Goal: Task Accomplishment & Management: Use online tool/utility

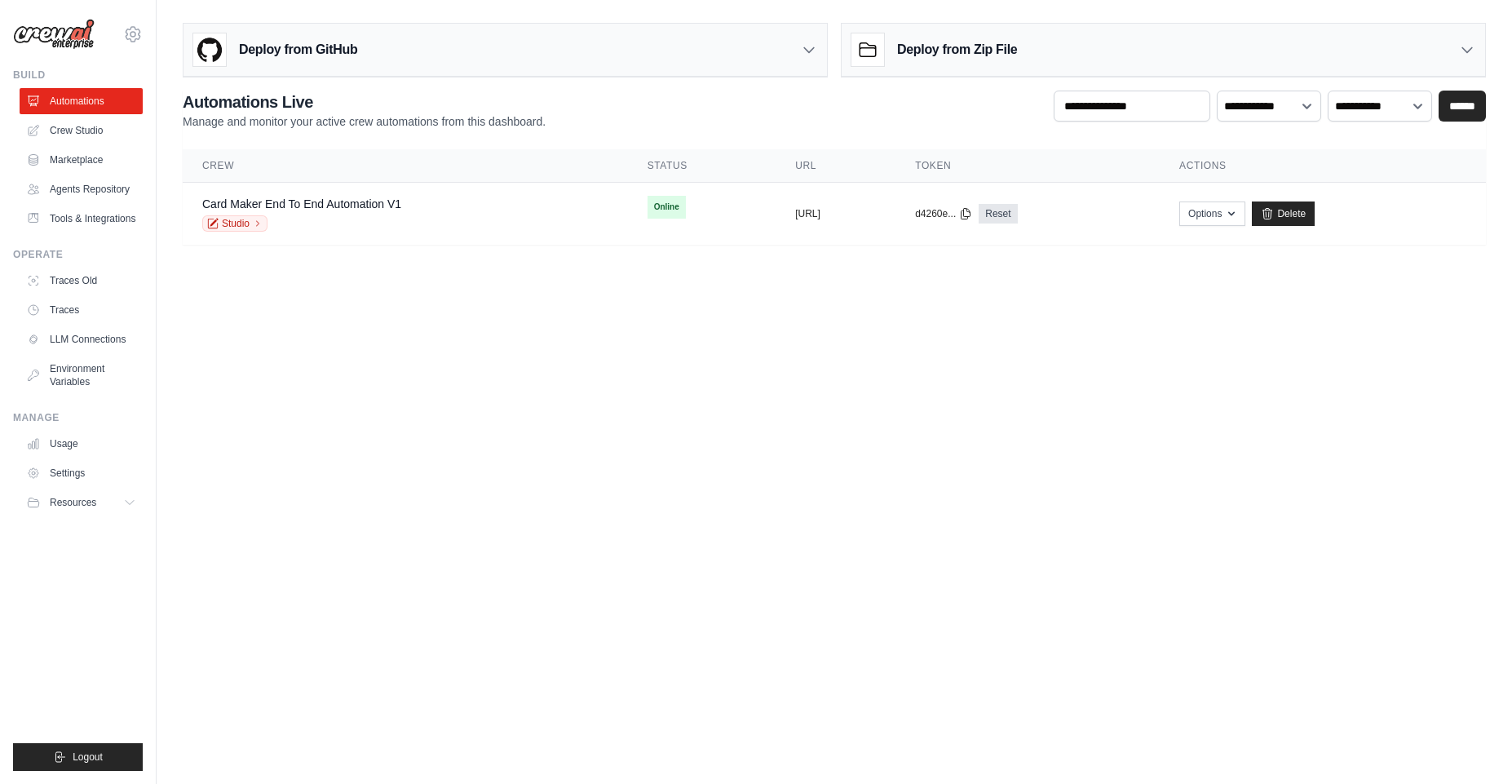
click at [818, 581] on body "ambika@cwebconsultants.com Settings Build Automations" at bounding box center [756, 392] width 1512 height 784
click at [717, 486] on body "ambika@cwebconsultants.com Settings Build Automations" at bounding box center [756, 392] width 1512 height 784
click at [585, 545] on body "ambika@cwebconsultants.com Settings Build Automations" at bounding box center [756, 392] width 1512 height 784
drag, startPoint x: 261, startPoint y: 408, endPoint x: 105, endPoint y: 79, distance: 364.1
click at [257, 384] on body "ambika@cwebconsultants.com Settings Build Automations" at bounding box center [756, 392] width 1512 height 784
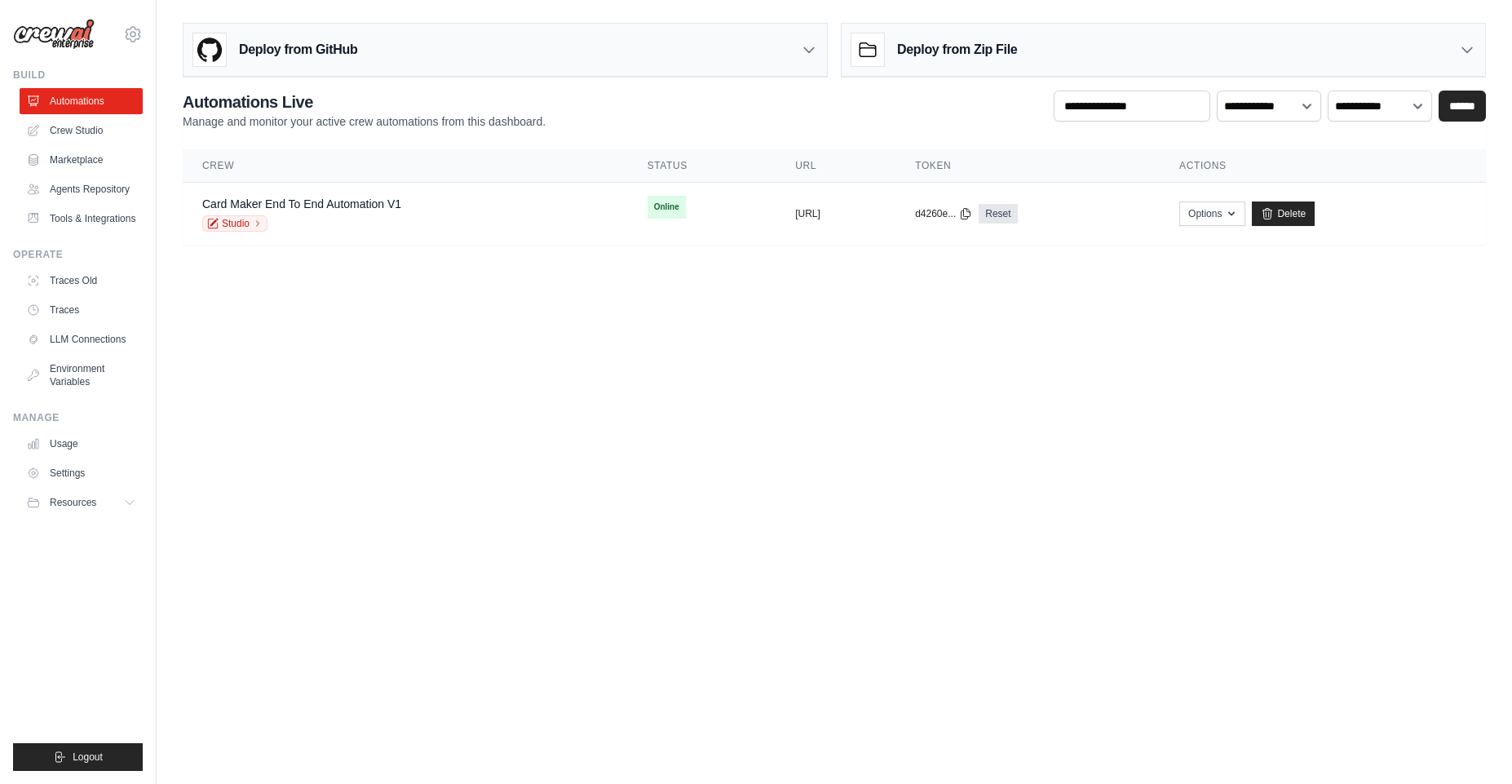
click at [1126, 479] on body "ambika@cwebconsultants.com Settings Build Automations" at bounding box center [756, 392] width 1512 height 784
click at [438, 502] on body "ambika@cwebconsultants.com Settings Build Automations" at bounding box center [756, 392] width 1512 height 784
click at [1268, 778] on body "ambika@cwebconsultants.com Settings Build Automations" at bounding box center [756, 392] width 1512 height 784
click at [1027, 621] on body "ambika@cwebconsultants.com Settings Build Automations" at bounding box center [756, 392] width 1512 height 784
click at [70, 102] on link "Automations" at bounding box center [83, 101] width 124 height 26
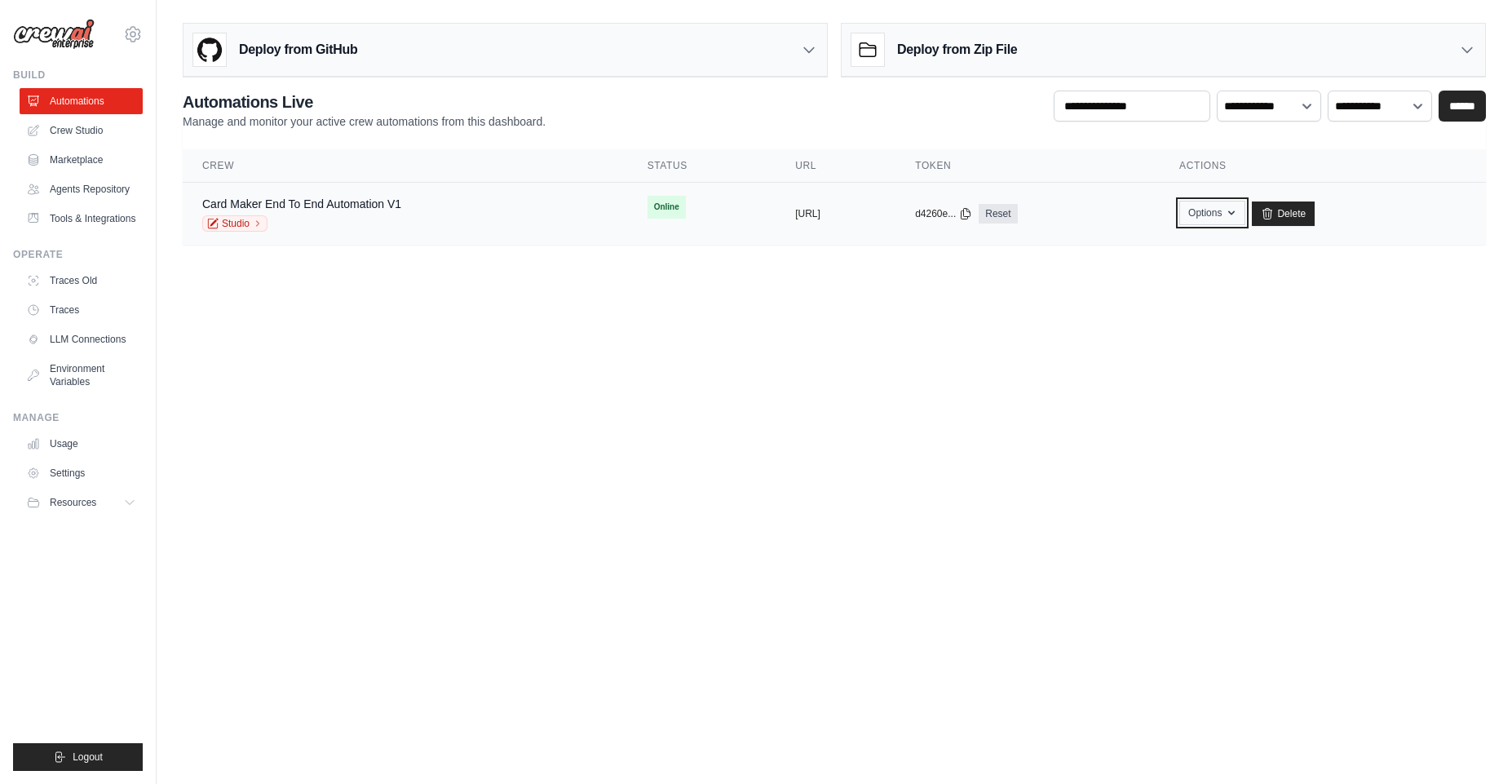
click at [1245, 212] on button "Options" at bounding box center [1212, 213] width 66 height 25
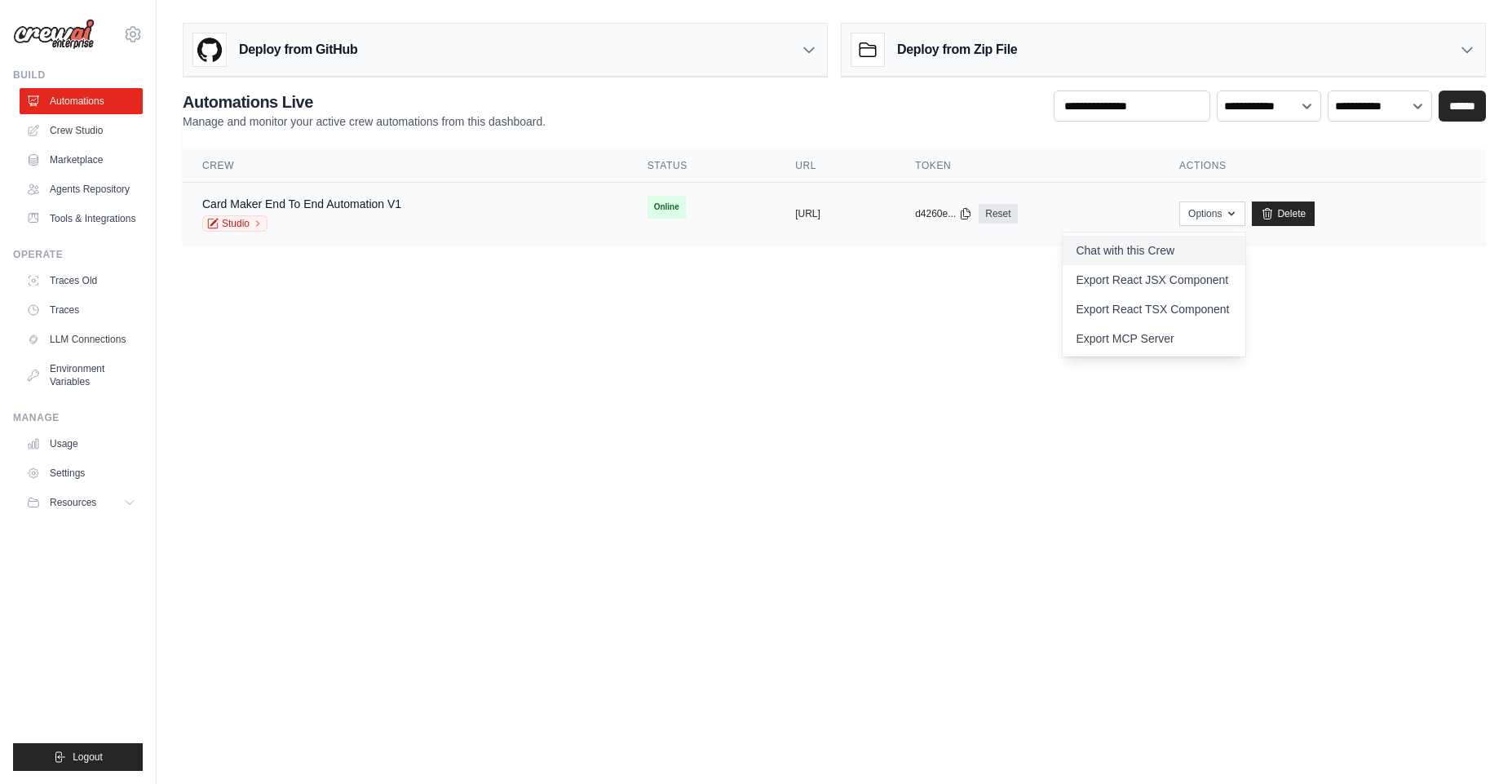
click at [1220, 256] on link "Chat with this Crew" at bounding box center [1154, 250] width 182 height 29
click at [69, 129] on link "Crew Studio" at bounding box center [83, 130] width 124 height 26
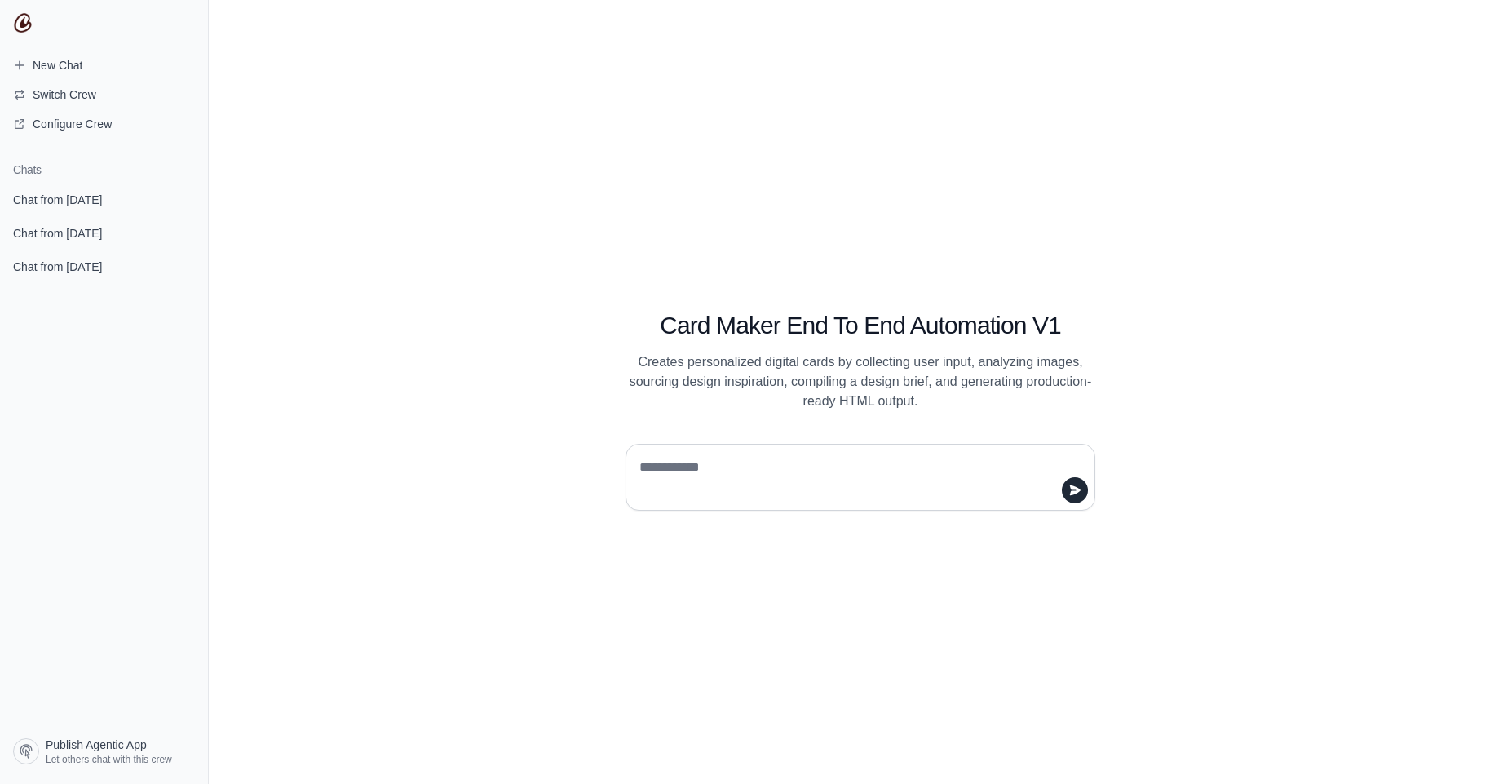
click at [852, 495] on textarea at bounding box center [855, 477] width 439 height 46
click at [755, 315] on h1 "Card Maker End To End Automation V1" at bounding box center [860, 325] width 469 height 29
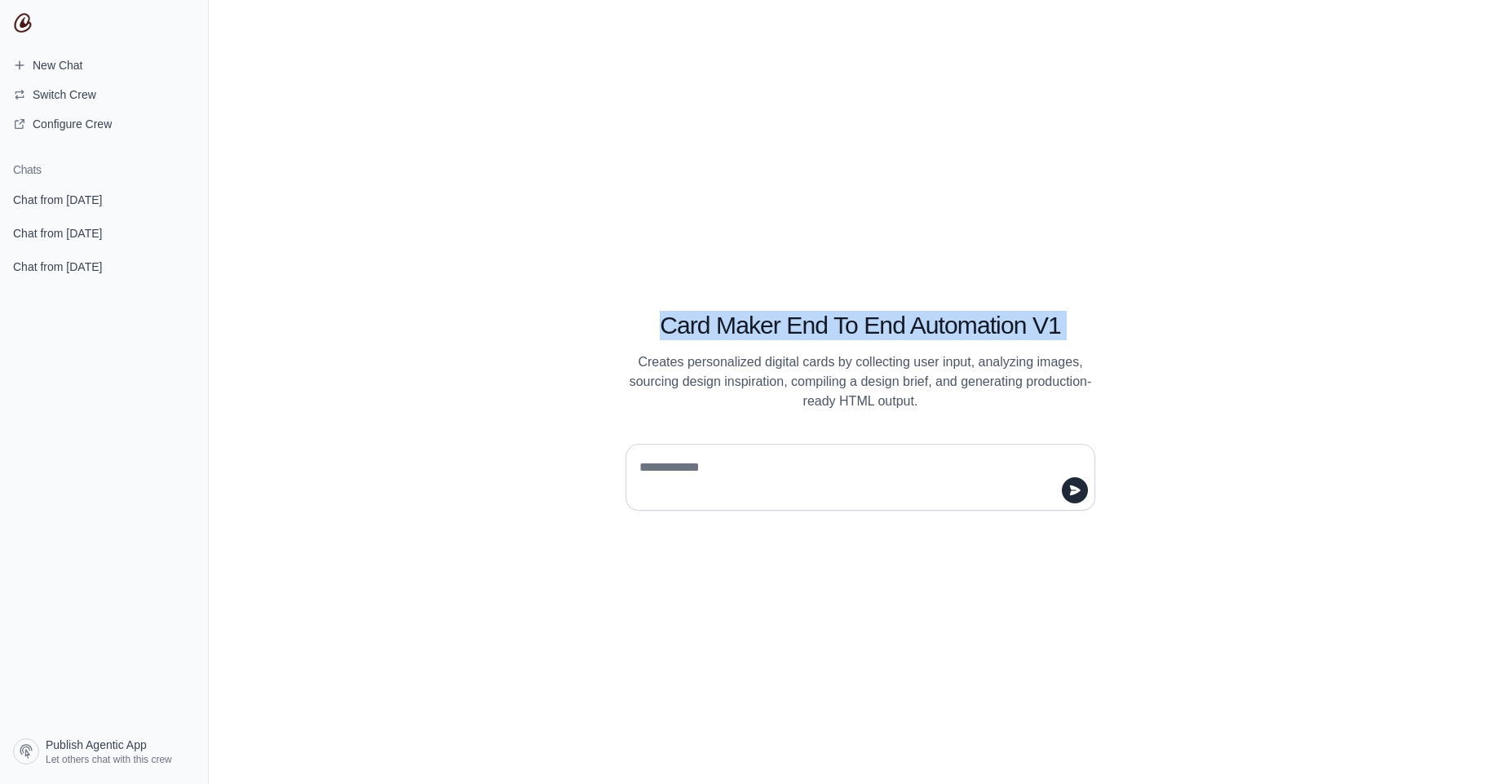
click at [755, 315] on h1 "Card Maker End To End Automation V1" at bounding box center [860, 325] width 469 height 29
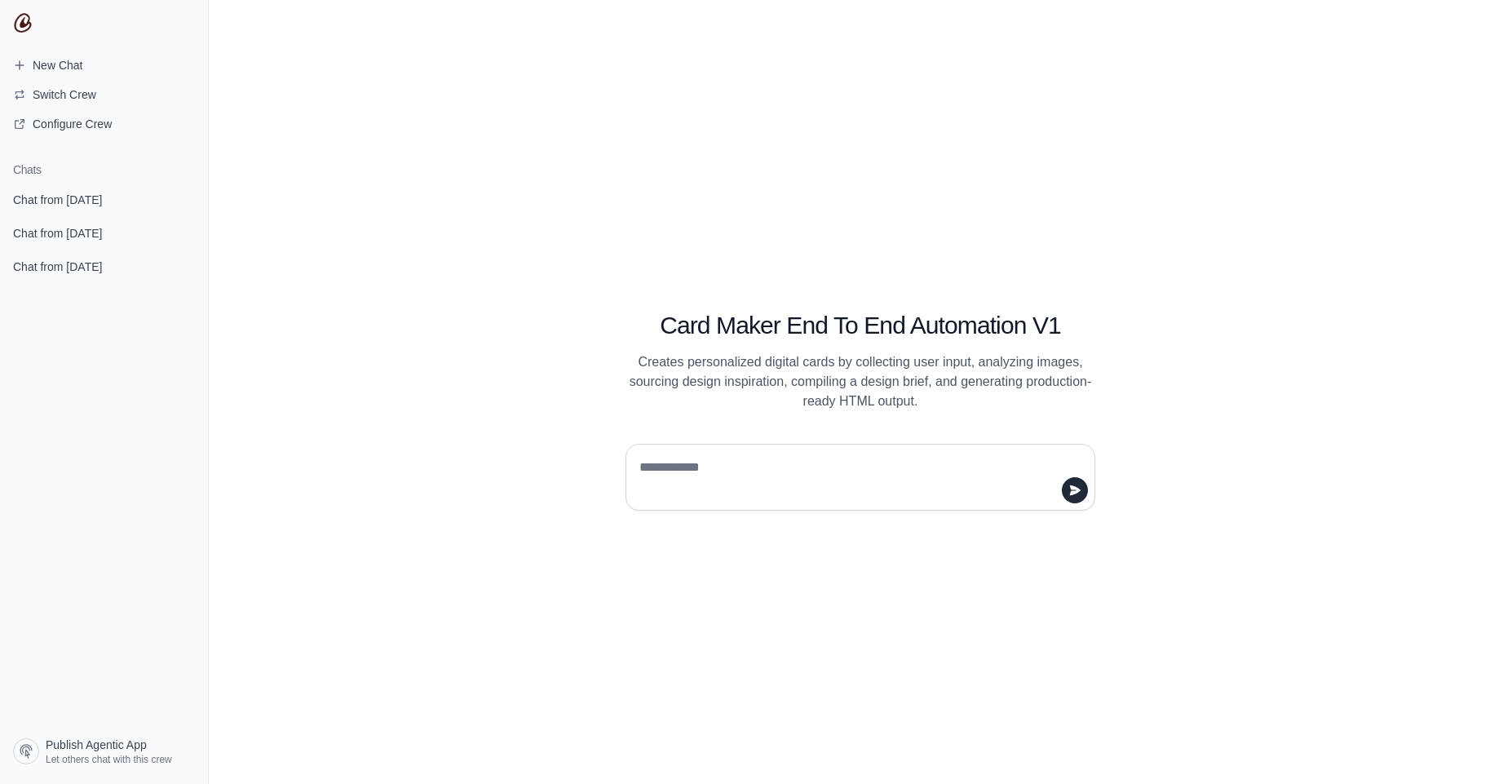
click at [864, 469] on textarea at bounding box center [855, 477] width 439 height 46
type textarea "****"
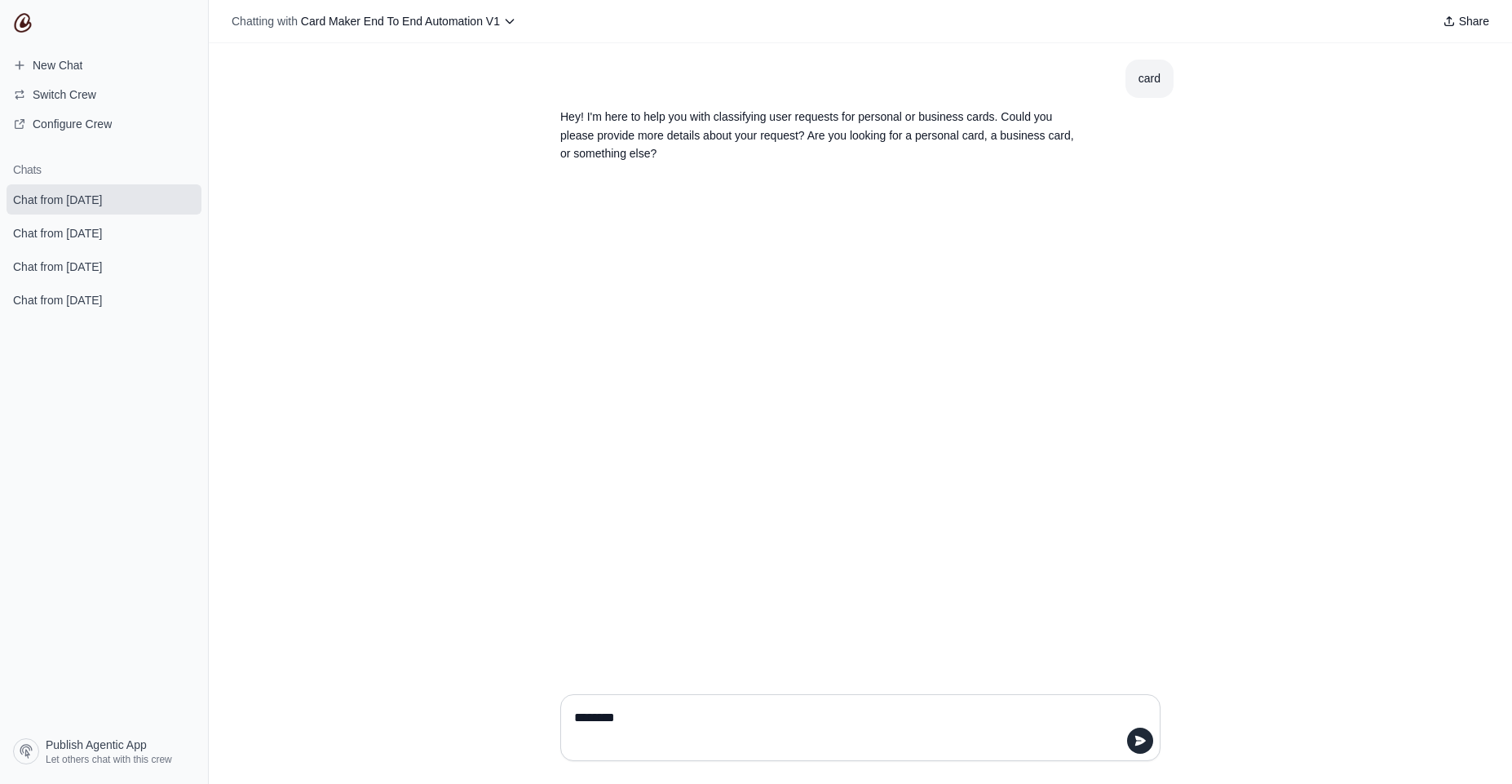
type textarea "*********"
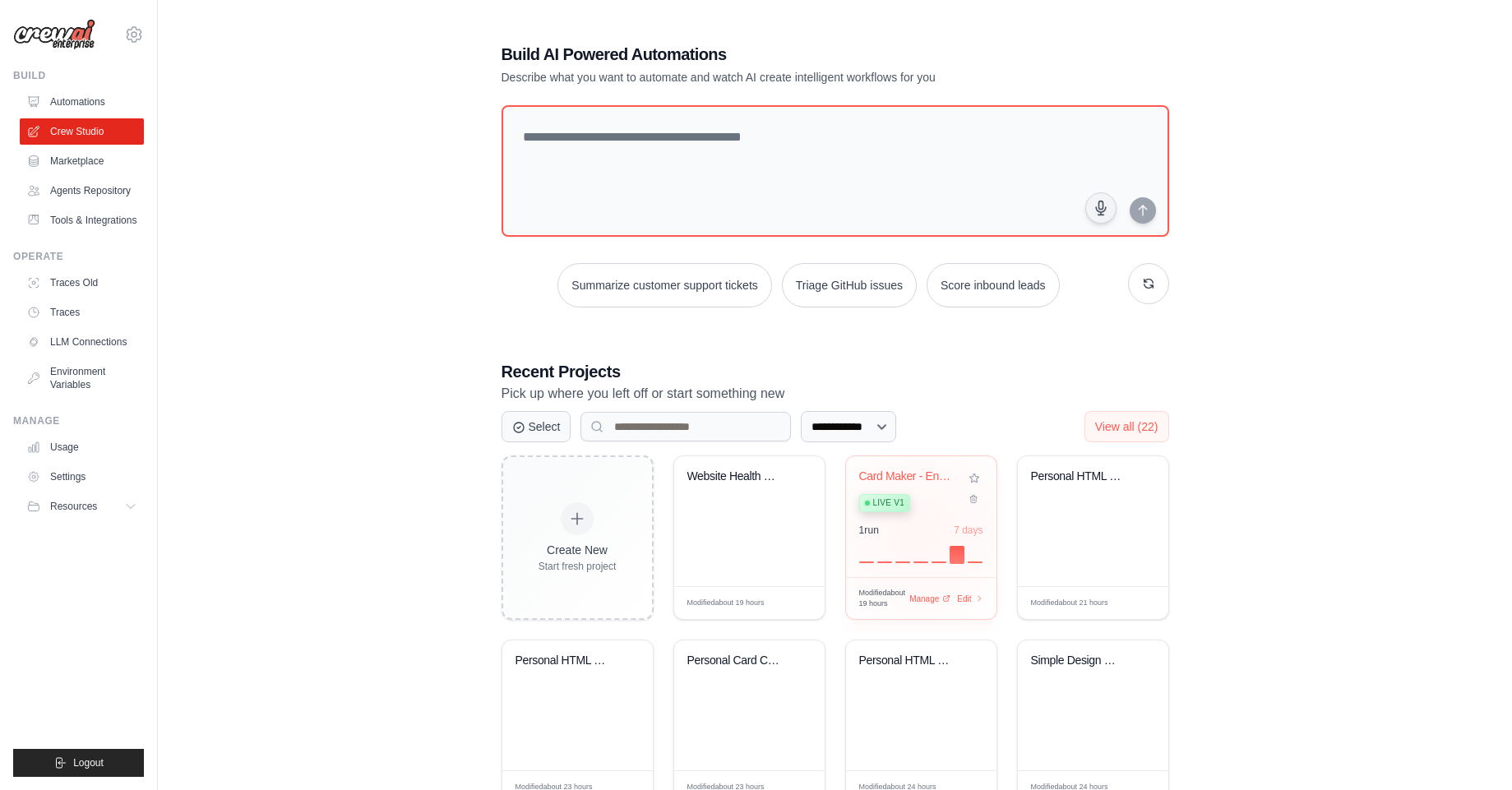
click at [920, 531] on div "1 run 7 days" at bounding box center [922, 530] width 125 height 13
click at [67, 22] on img at bounding box center [55, 34] width 82 height 32
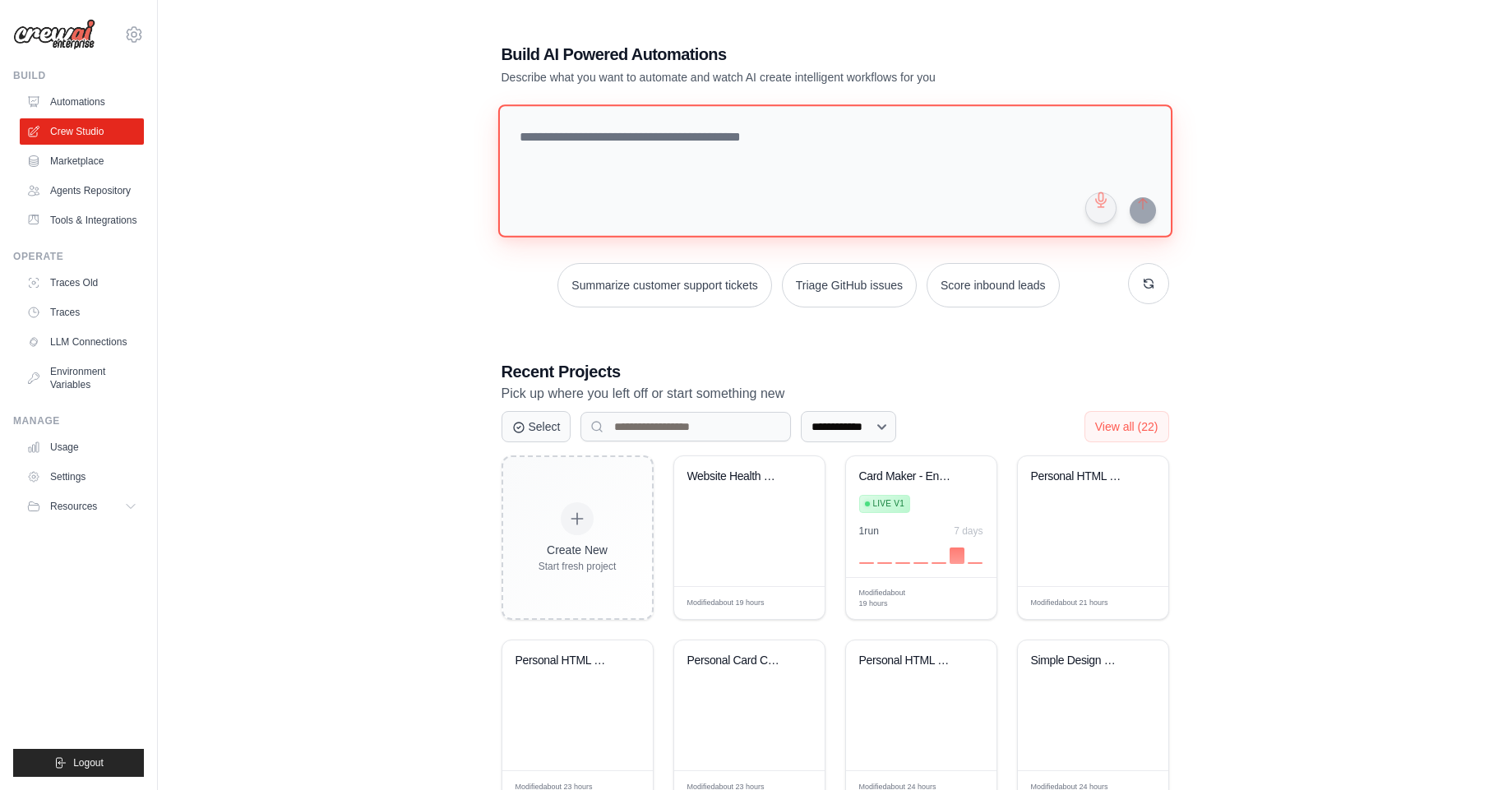
click at [674, 153] on textarea at bounding box center [835, 170] width 675 height 133
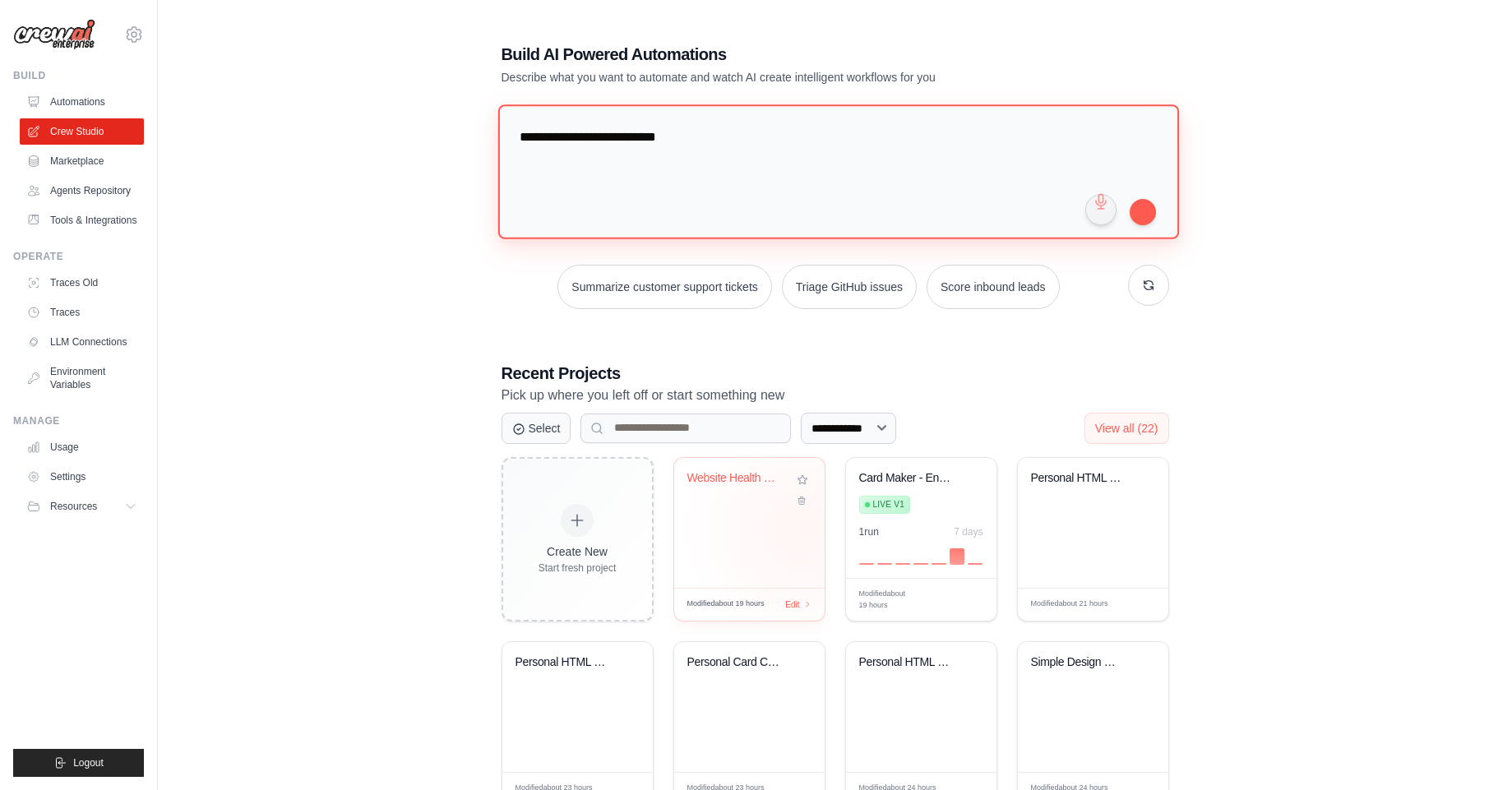
type textarea "**********"
click at [802, 528] on div "Website Health Monitor Pro" at bounding box center [749, 523] width 150 height 130
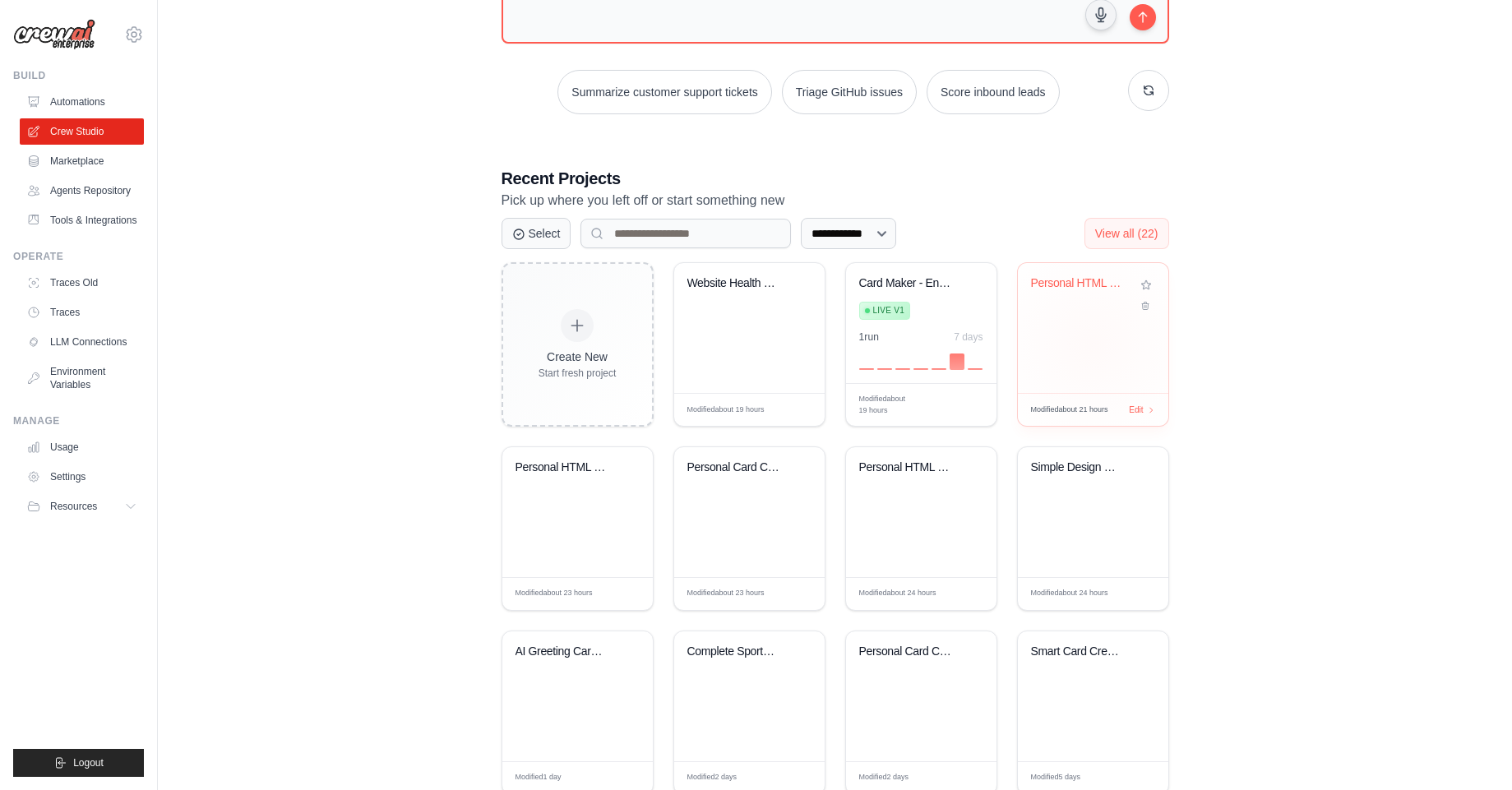
scroll to position [197, 0]
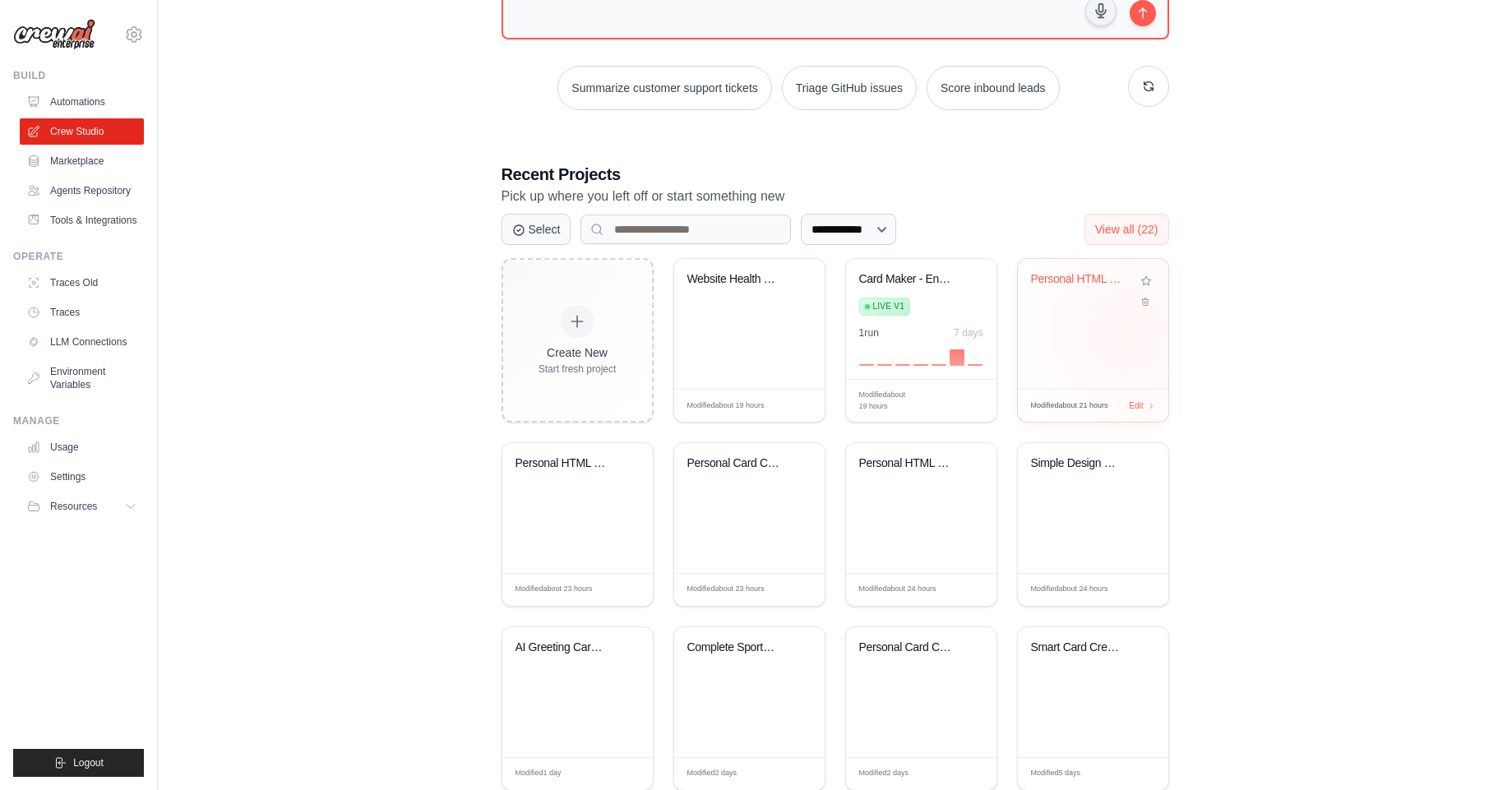
click at [1126, 329] on div "Personal HTML Card Generator" at bounding box center [1092, 324] width 150 height 130
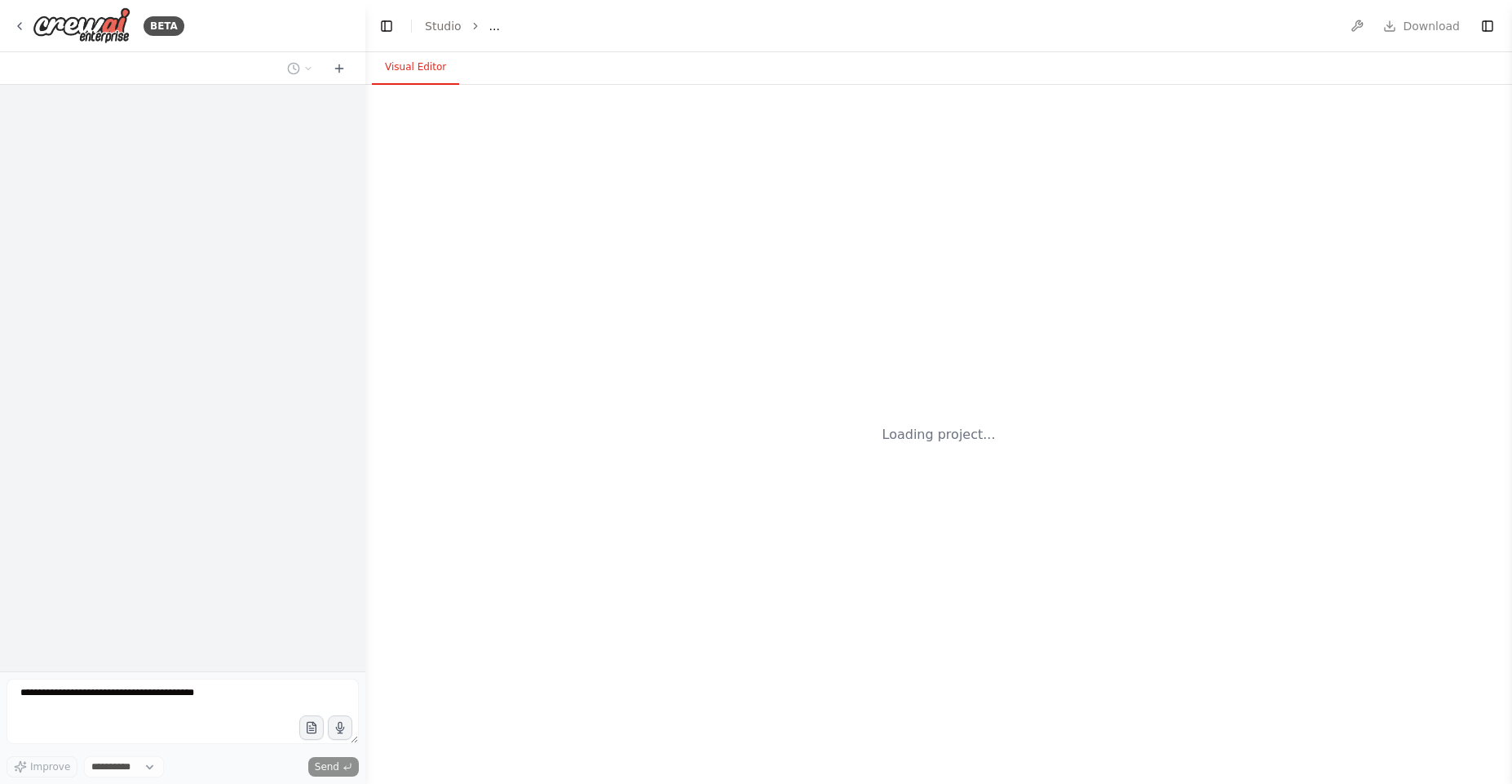
select select "****"
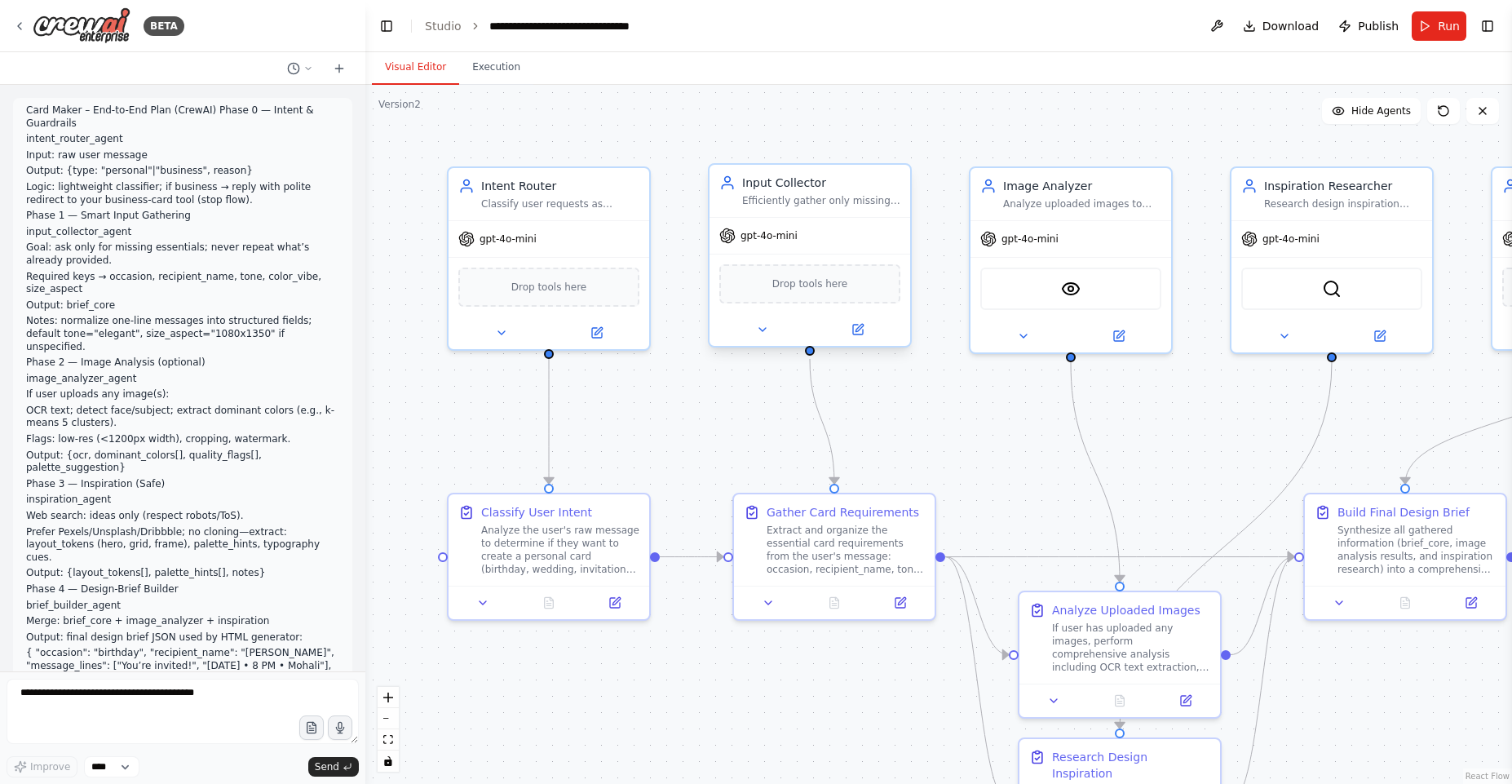
scroll to position [4074, 0]
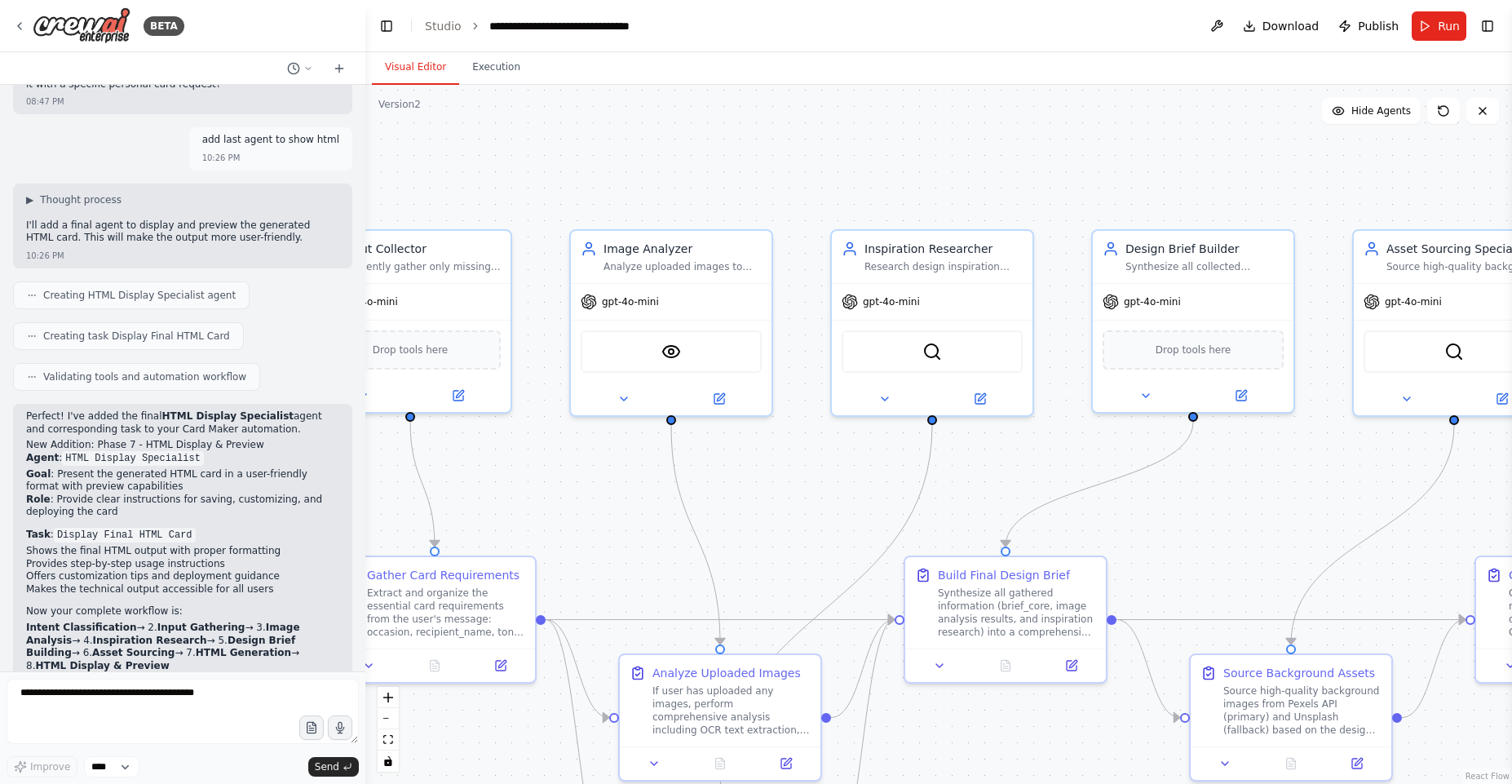
drag, startPoint x: 1288, startPoint y: 128, endPoint x: 878, endPoint y: 192, distance: 415.0
click at [878, 192] on div ".deletable-edge-delete-btn { width: 20px; height: 20px; border: 0px solid #ffff…" at bounding box center [938, 433] width 1146 height 698
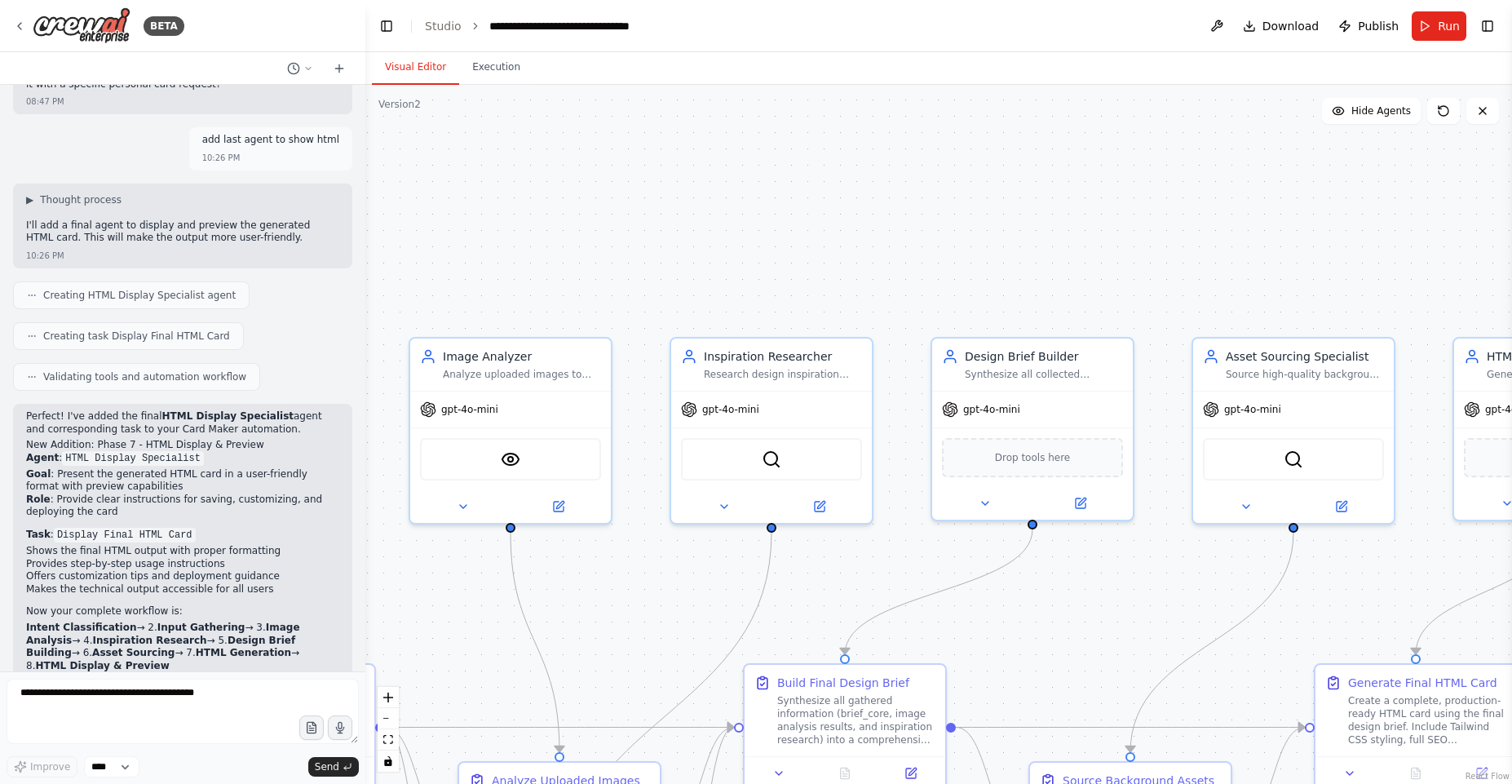
drag, startPoint x: 950, startPoint y: 171, endPoint x: 800, endPoint y: 277, distance: 183.7
click at [800, 277] on div ".deletable-edge-delete-btn { width: 20px; height: 20px; border: 0px solid #ffff…" at bounding box center [938, 433] width 1146 height 698
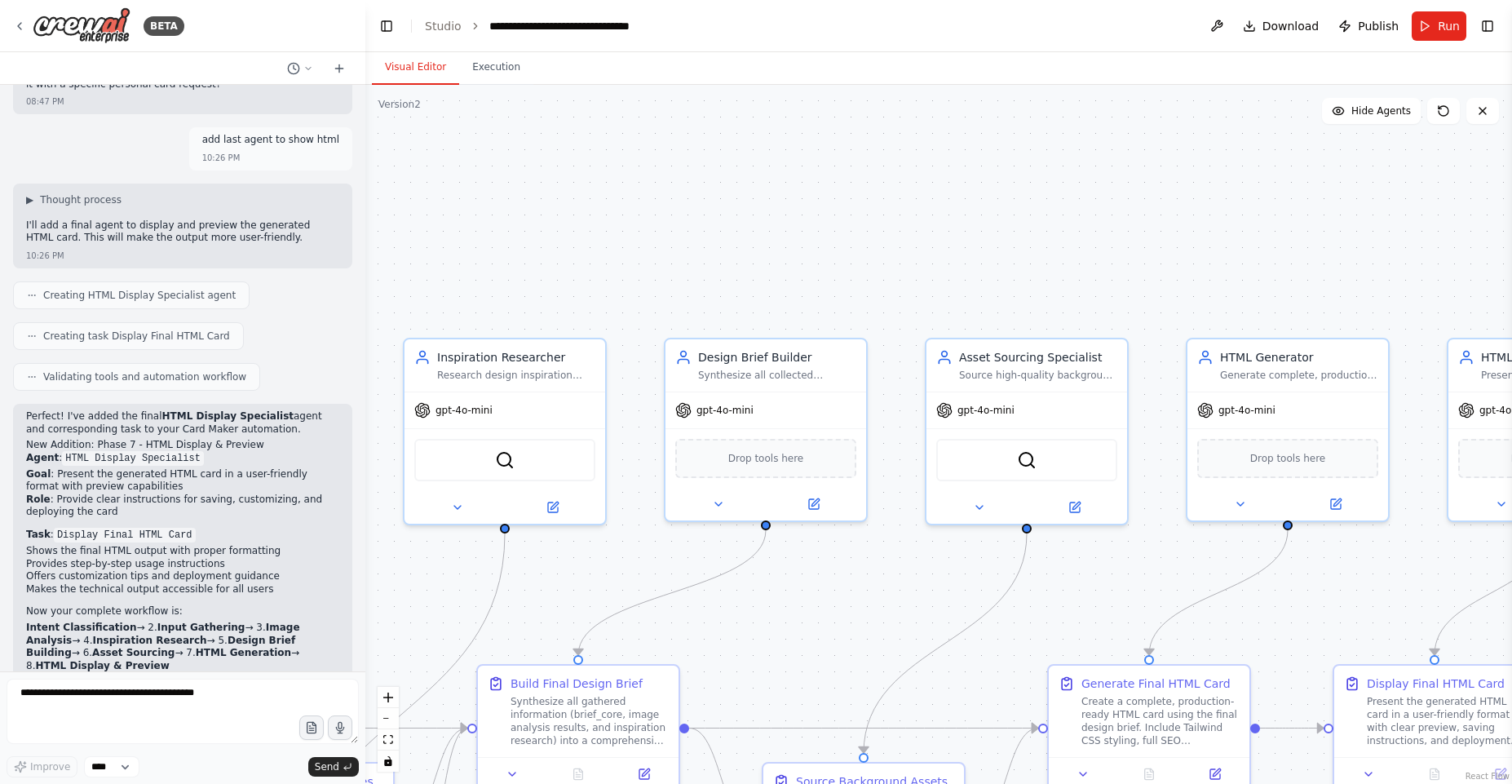
drag, startPoint x: 1444, startPoint y: 258, endPoint x: 822, endPoint y: 248, distance: 622.1
click at [822, 248] on div ".deletable-edge-delete-btn { width: 20px; height: 20px; border: 0px solid #ffff…" at bounding box center [938, 433] width 1146 height 698
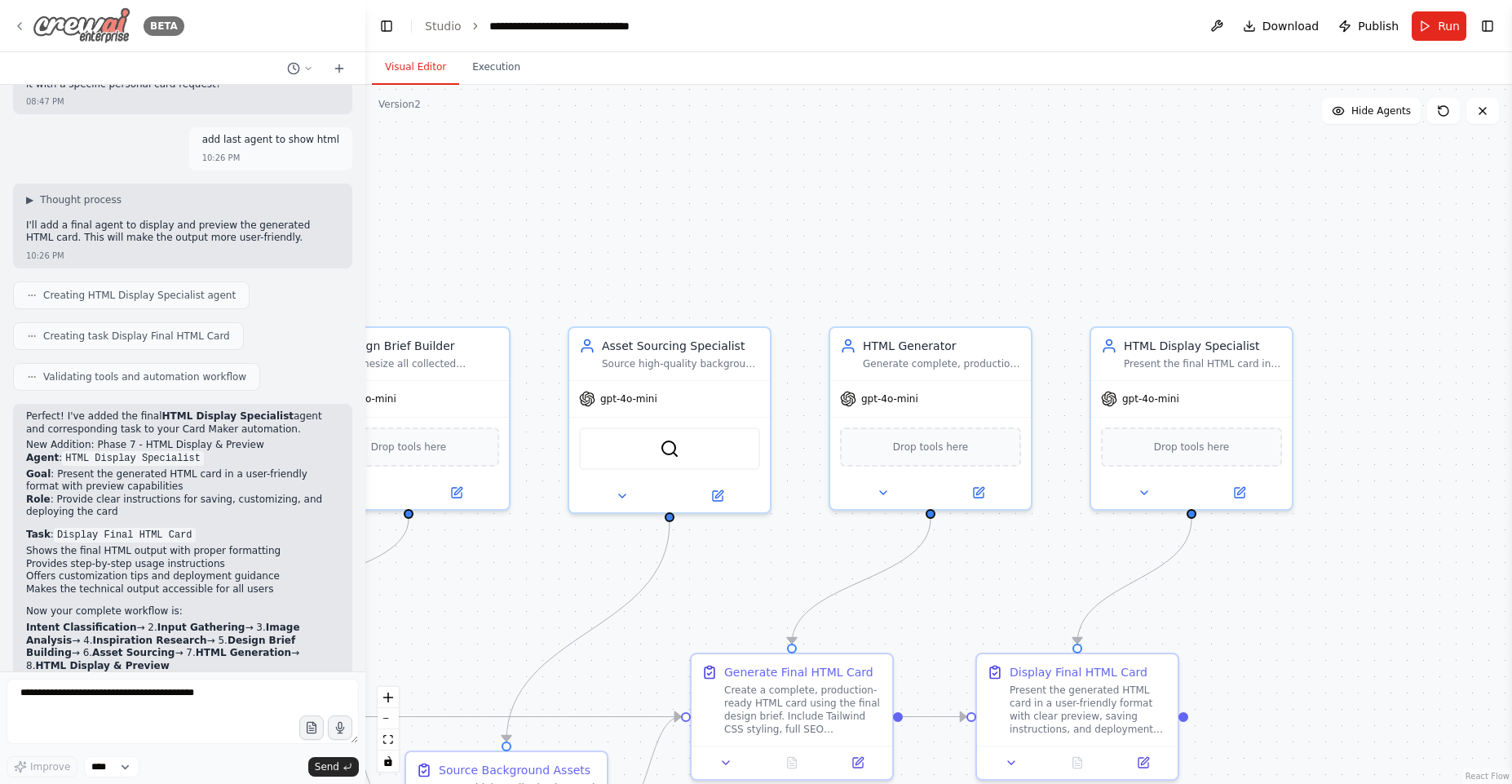
drag, startPoint x: 83, startPoint y: 17, endPoint x: 67, endPoint y: 22, distance: 16.8
click at [67, 22] on img at bounding box center [81, 26] width 98 height 37
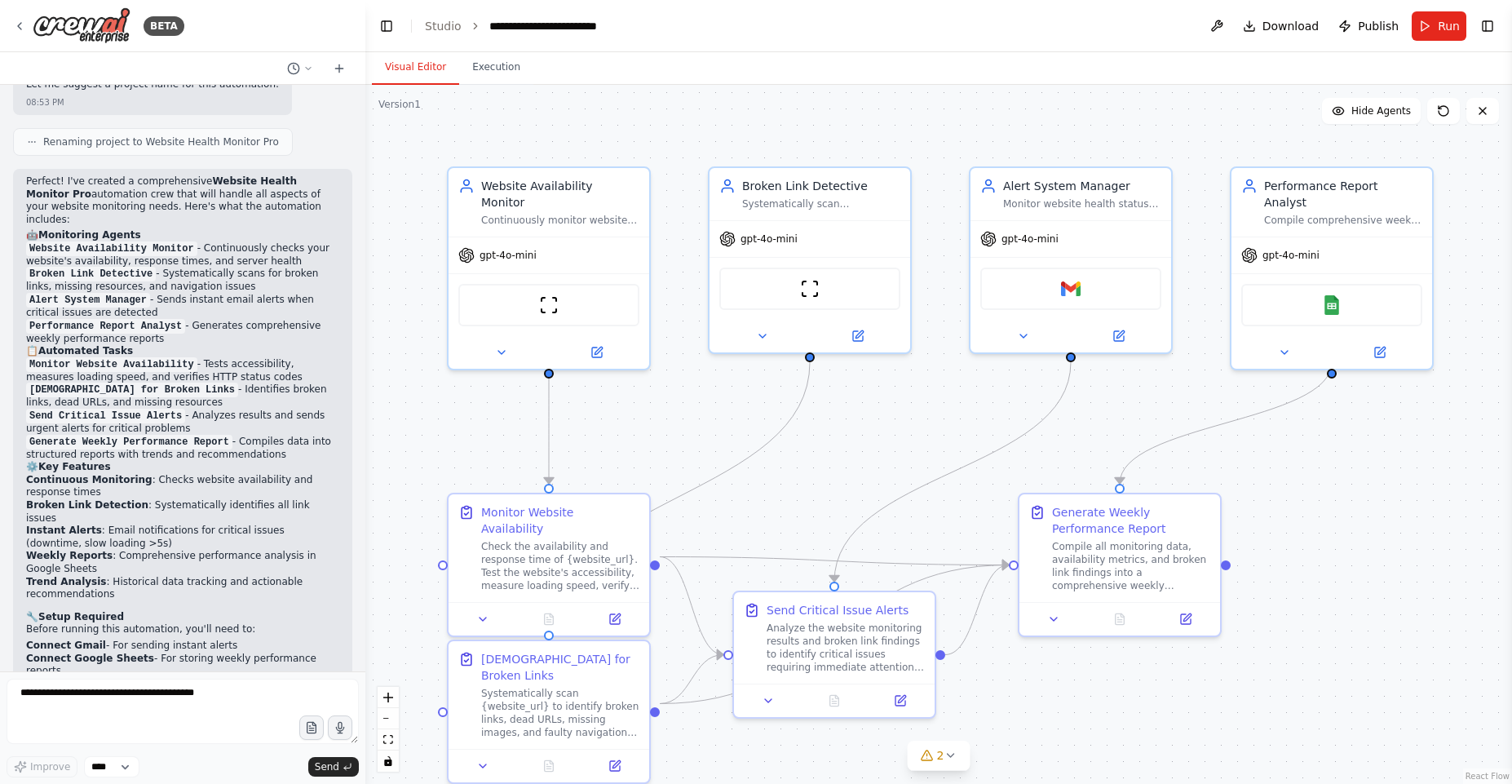
scroll to position [1275, 0]
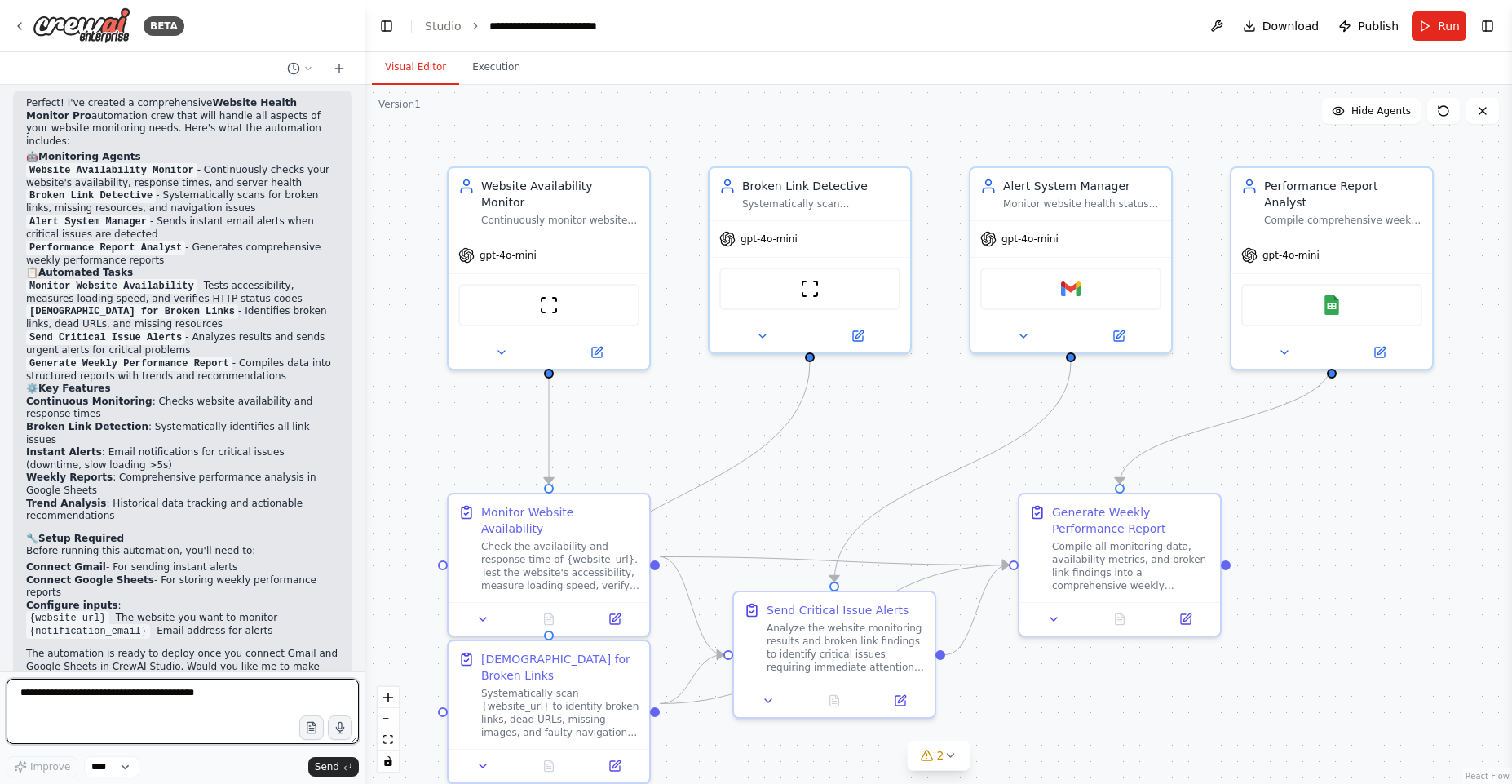
click at [137, 687] on textarea at bounding box center [182, 711] width 353 height 66
click at [817, 297] on div "ScrapeWebsiteTool" at bounding box center [810, 285] width 181 height 43
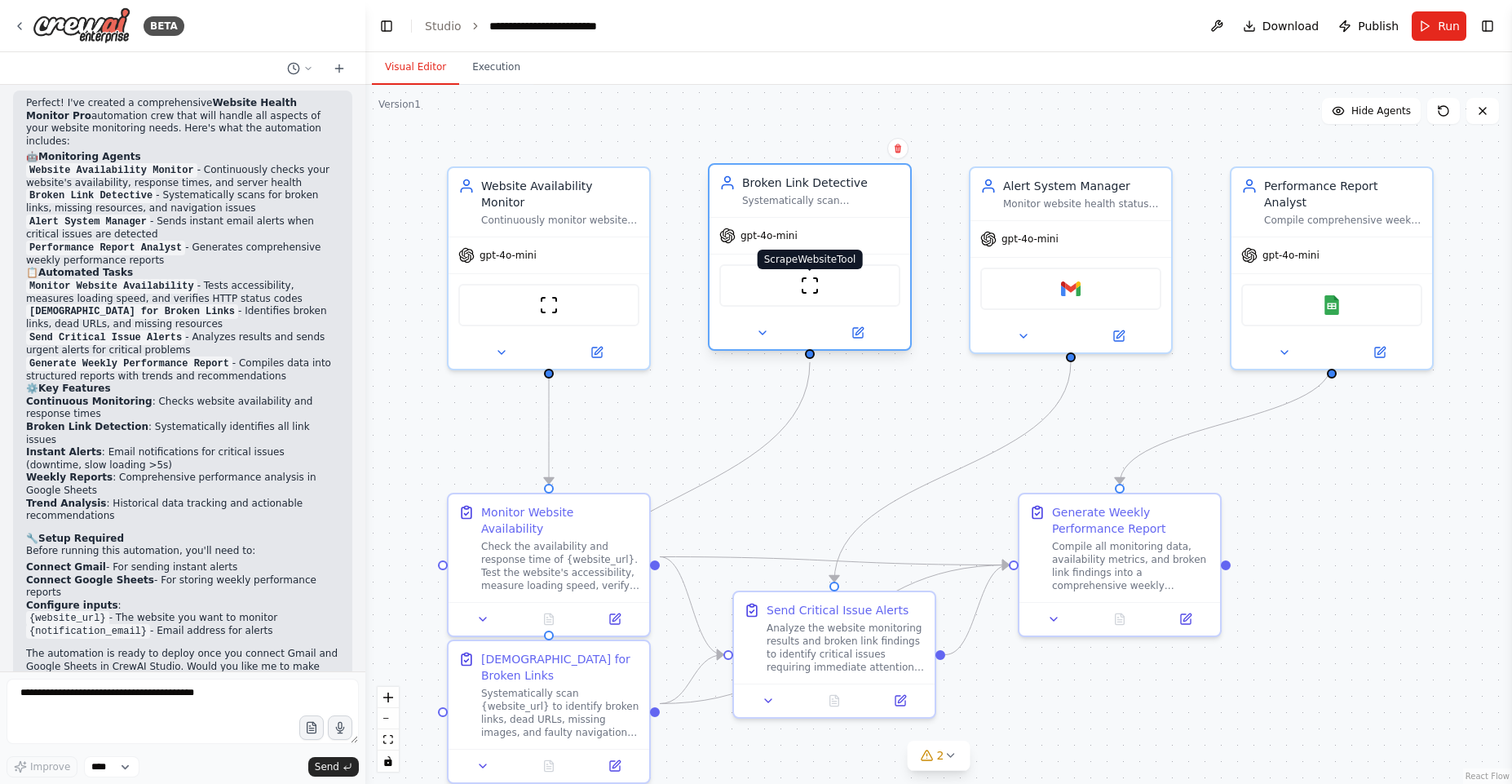
click at [812, 283] on img at bounding box center [810, 285] width 20 height 20
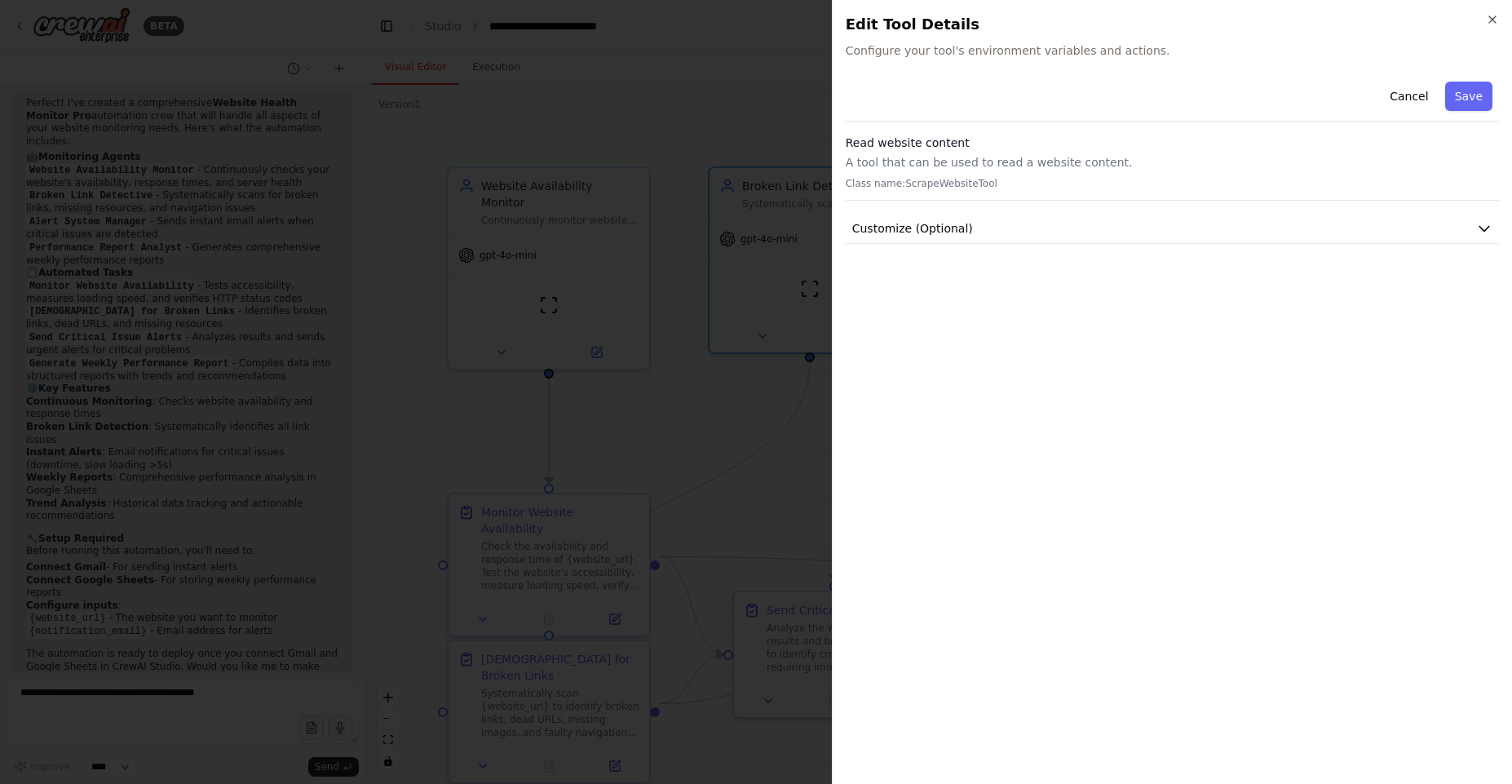
click at [1483, 21] on h2 "Edit Tool Details" at bounding box center [1172, 25] width 653 height 23
click at [1496, 13] on icon "button" at bounding box center [1492, 20] width 13 height 13
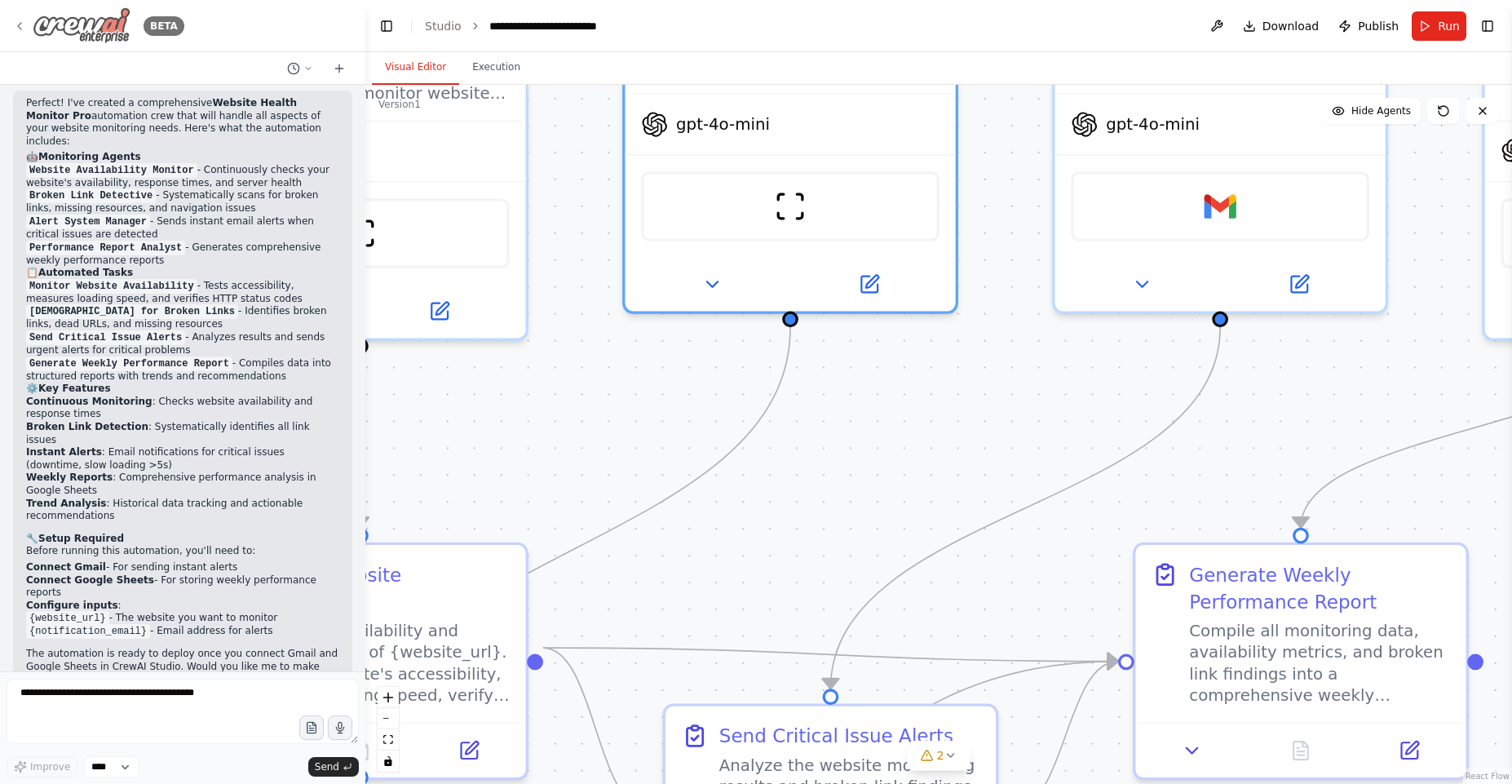
click at [74, 18] on img at bounding box center [81, 26] width 98 height 37
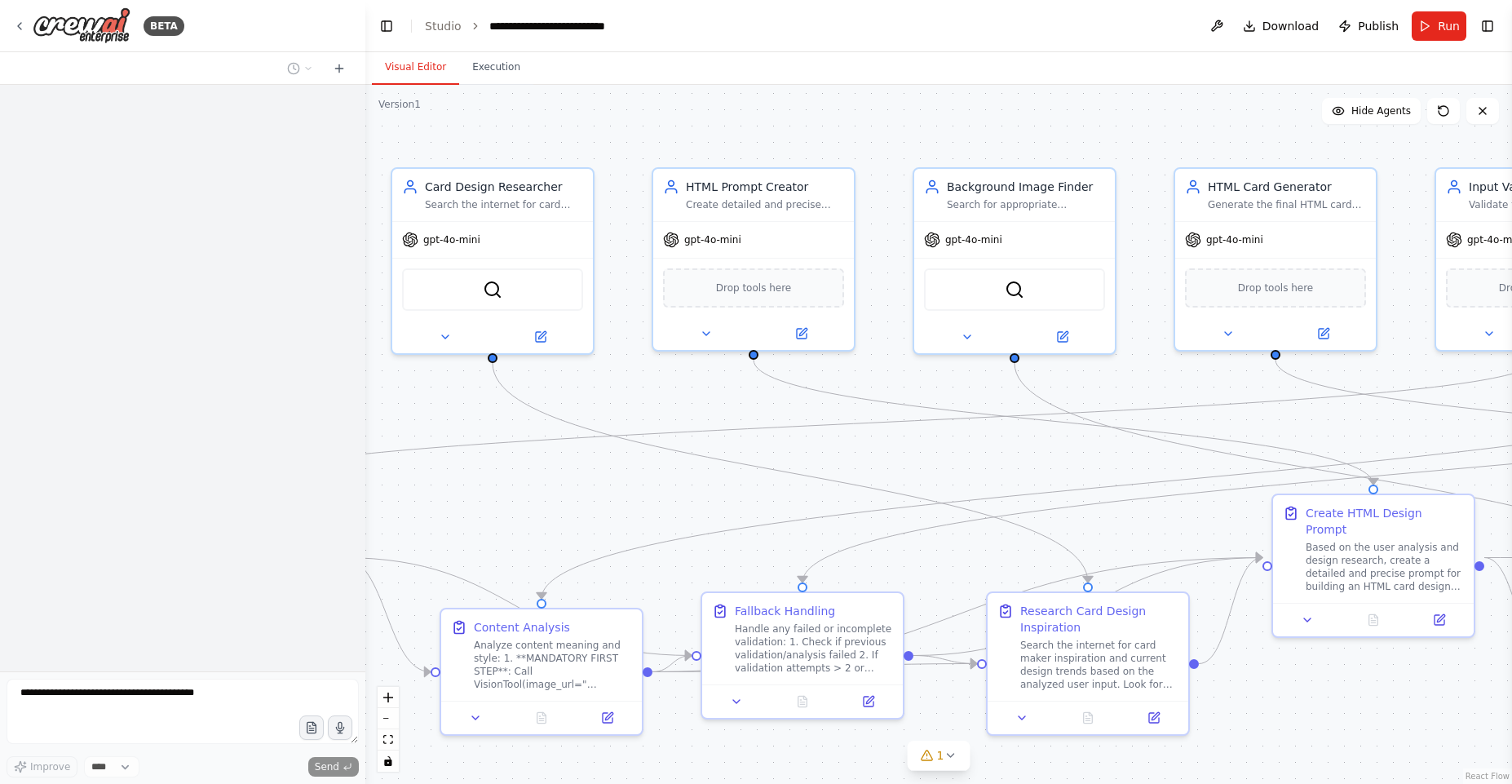
drag, startPoint x: 1168, startPoint y: 383, endPoint x: 794, endPoint y: 384, distance: 374.0
click at [794, 384] on div ".deletable-edge-delete-btn { width: 20px; height: 20px; border: 0px solid #ffff…" at bounding box center [938, 433] width 1146 height 698
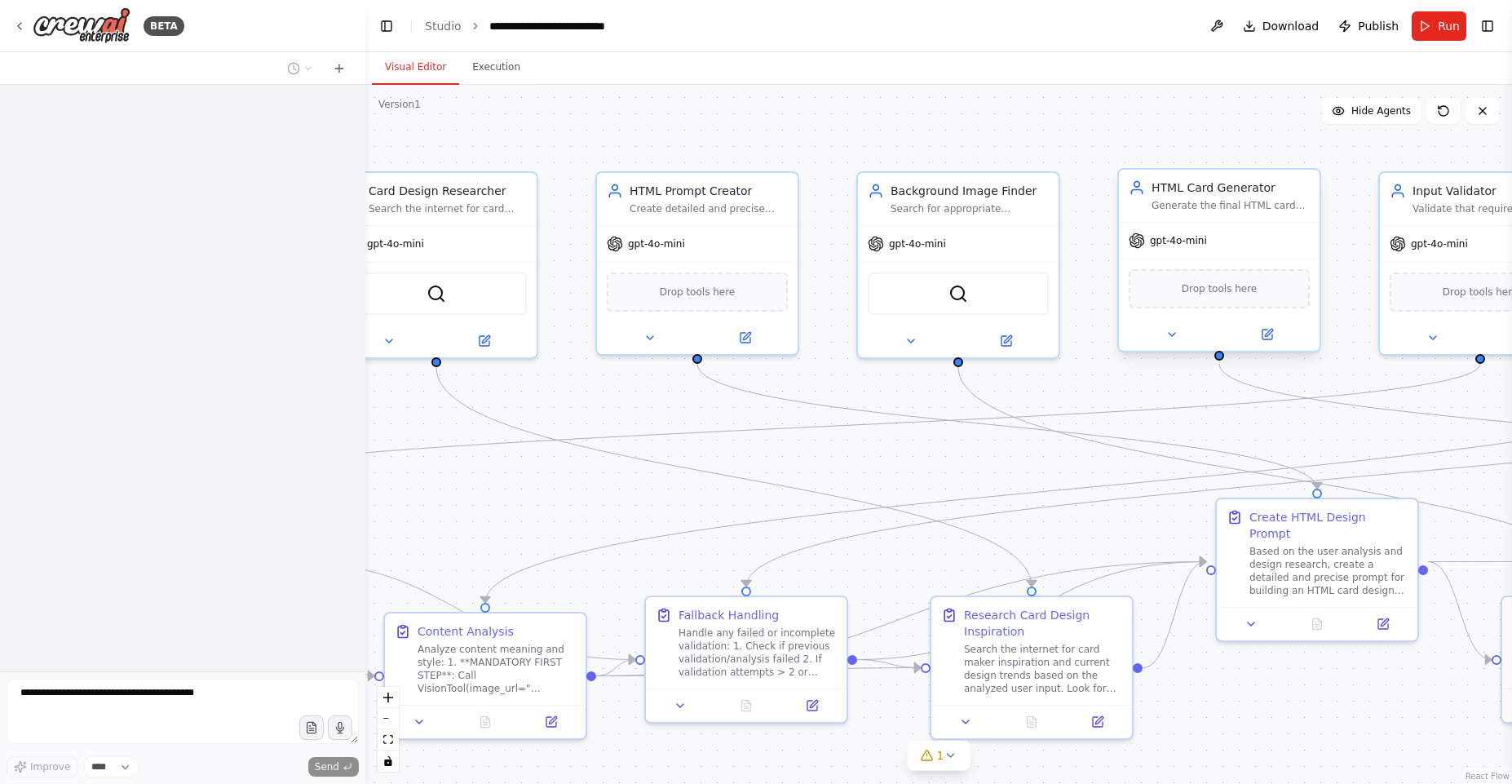
drag, startPoint x: 1327, startPoint y: 349, endPoint x: 786, endPoint y: 346, distance: 541.0
click at [801, 349] on div ".deletable-edge-delete-btn { width: 20px; height: 20px; border: 0px solid #ffff…" at bounding box center [938, 433] width 1146 height 698
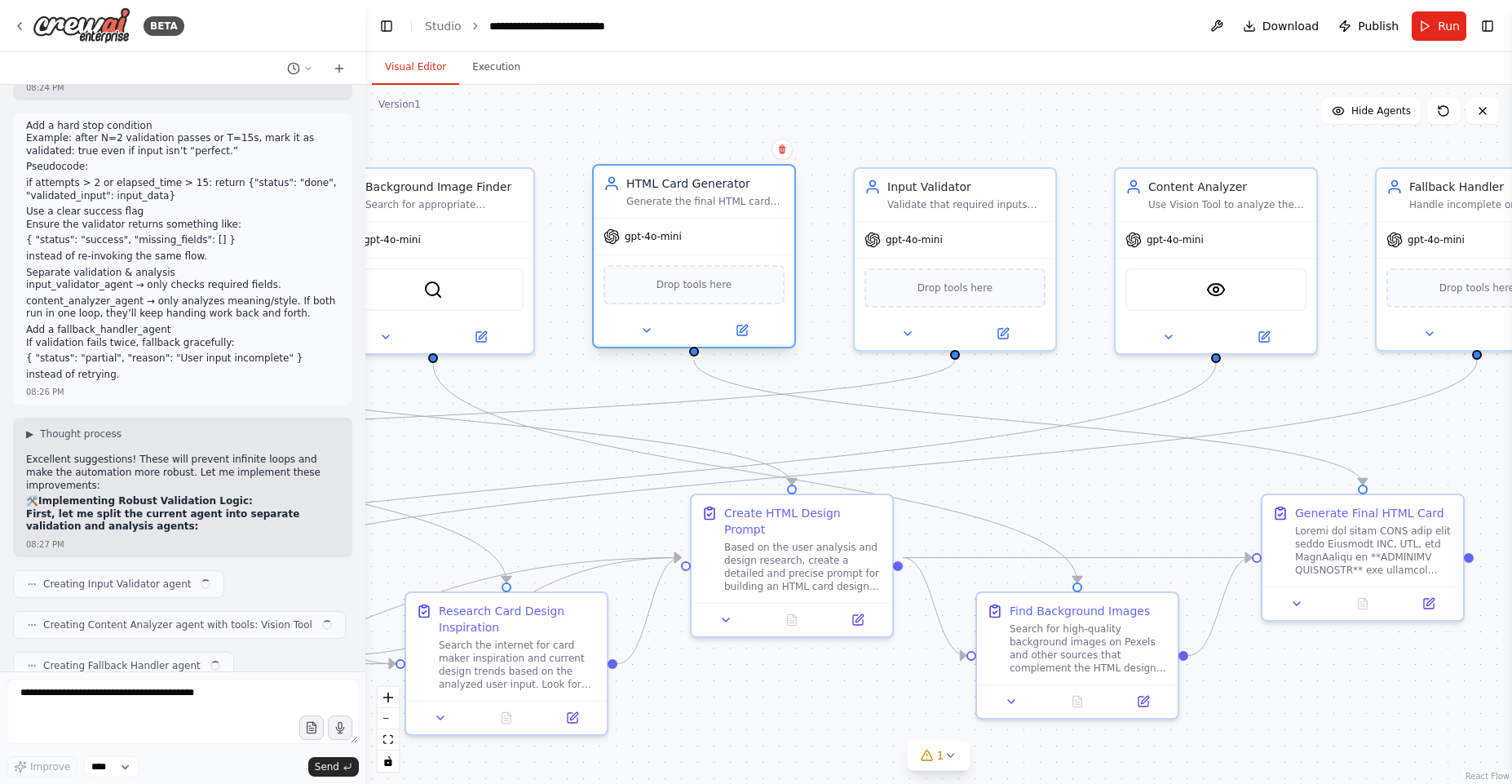
click at [786, 346] on div at bounding box center [694, 330] width 201 height 32
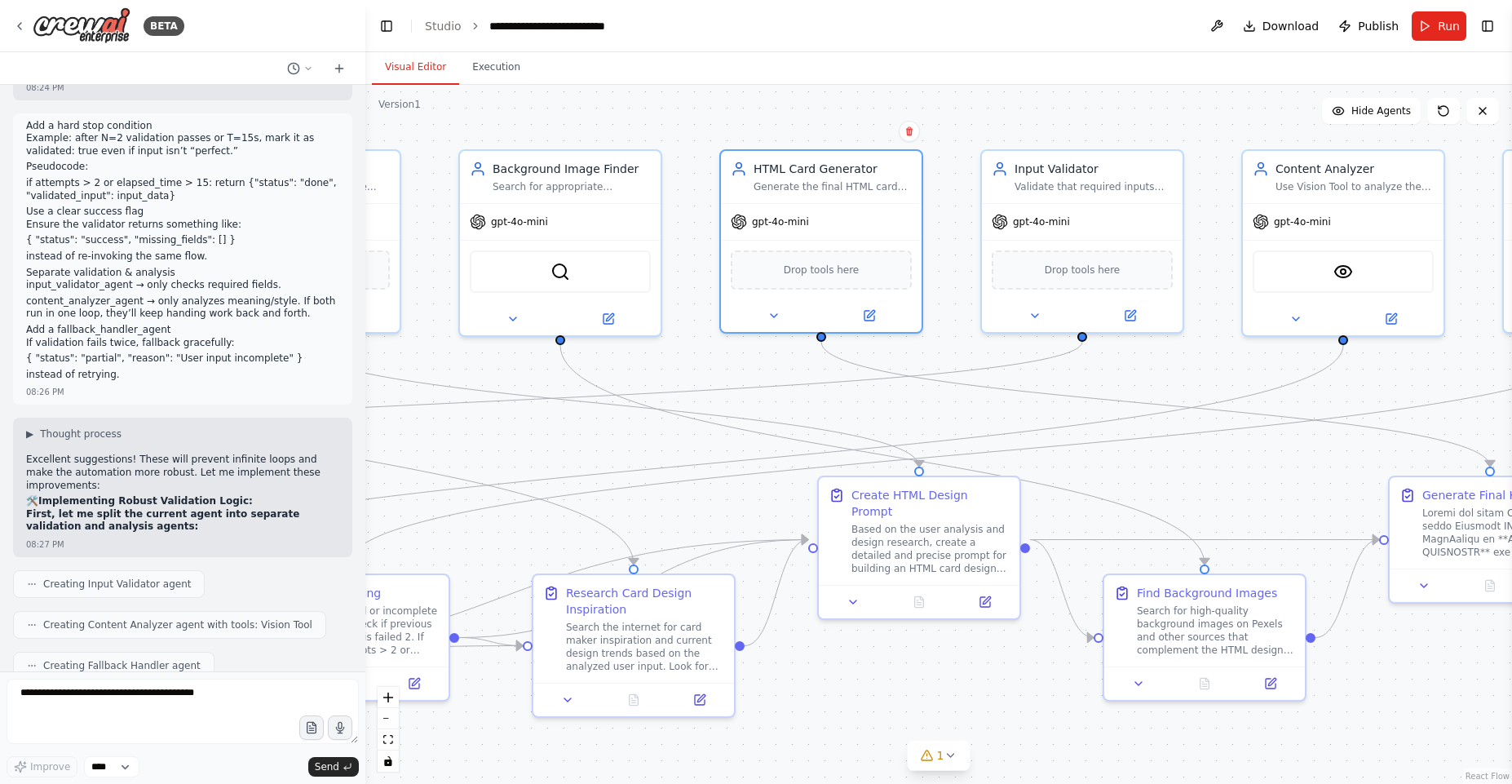
drag, startPoint x: 1273, startPoint y: 400, endPoint x: 1406, endPoint y: 379, distance: 134.6
click at [1404, 382] on div ".deletable-edge-delete-btn { width: 20px; height: 20px; border: 0px solid #ffff…" at bounding box center [938, 433] width 1146 height 698
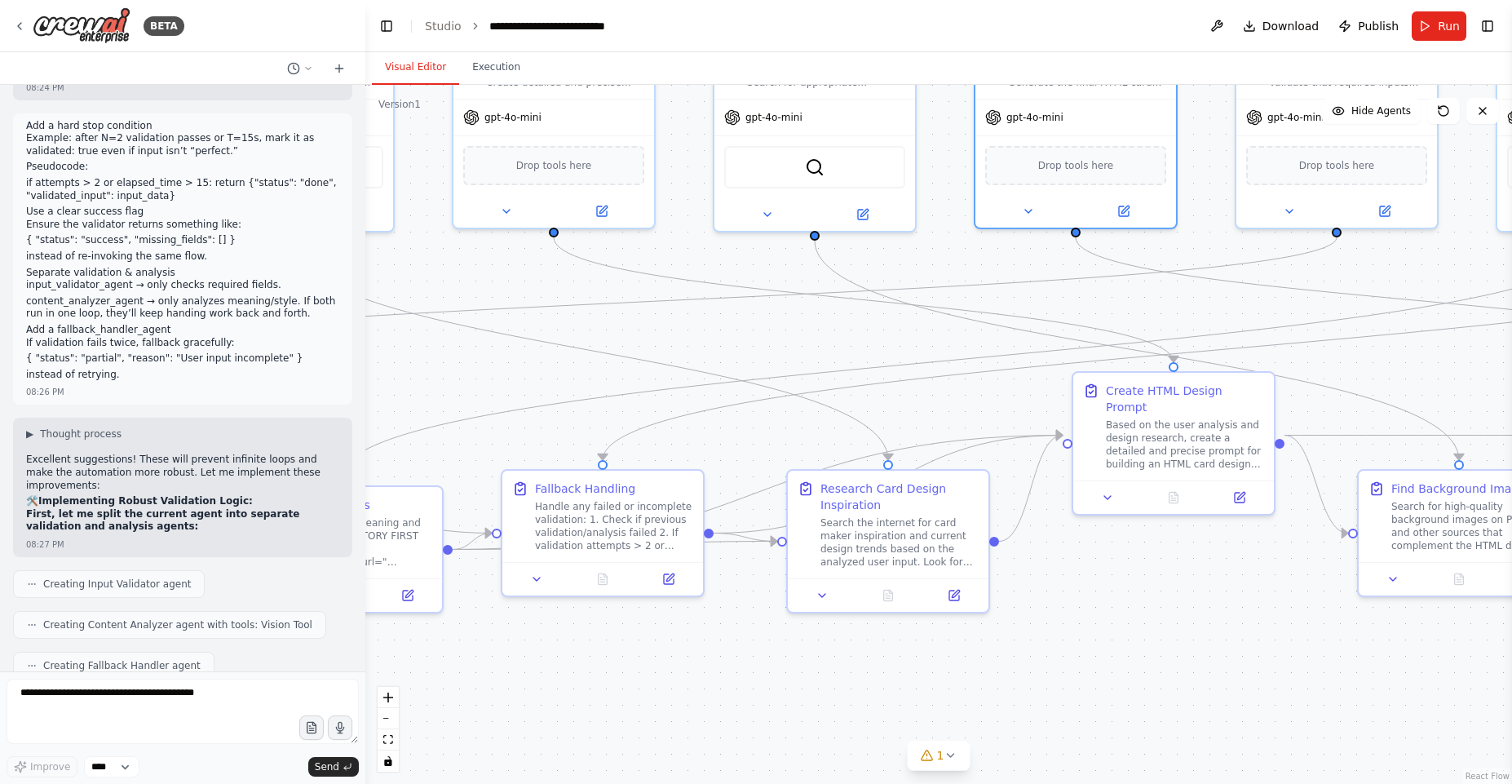
drag, startPoint x: 908, startPoint y: 675, endPoint x: 1159, endPoint y: 572, distance: 271.3
click at [1159, 572] on div ".deletable-edge-delete-btn { width: 20px; height: 20px; border: 0px solid #ffff…" at bounding box center [938, 433] width 1146 height 698
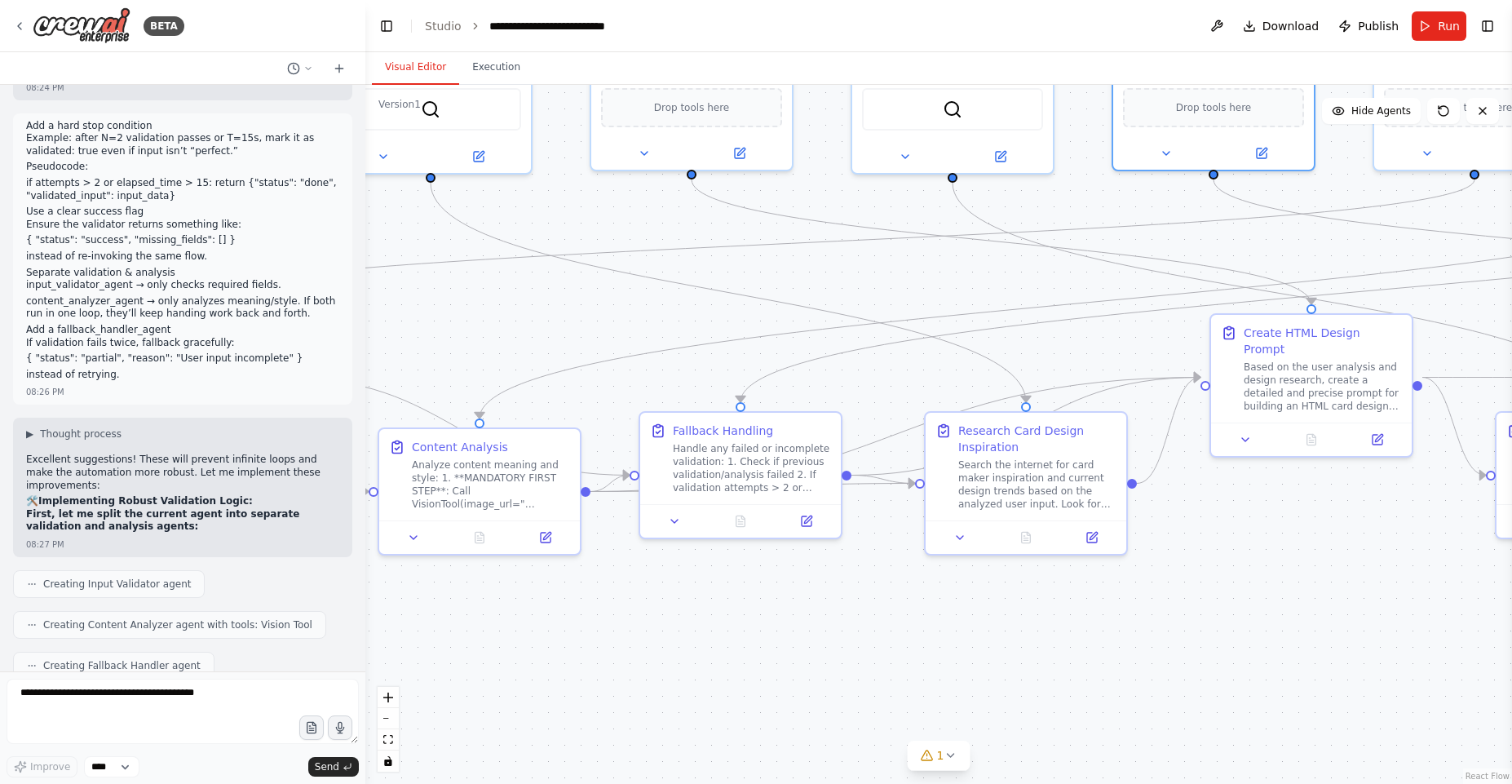
drag, startPoint x: 1024, startPoint y: 655, endPoint x: 1158, endPoint y: 599, distance: 145.2
click at [1158, 599] on div ".deletable-edge-delete-btn { width: 20px; height: 20px; border: 0px solid #ffff…" at bounding box center [938, 433] width 1146 height 698
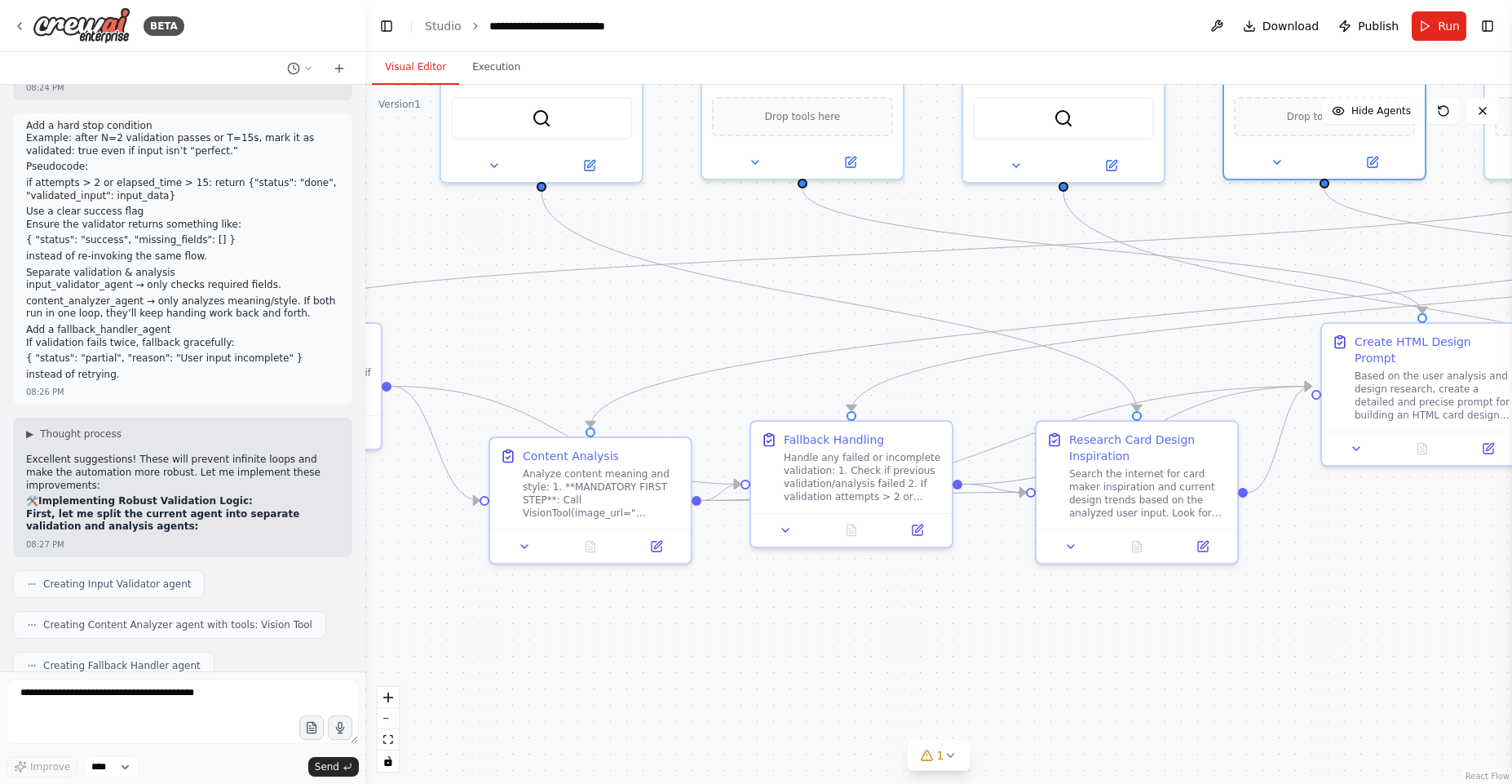
drag, startPoint x: 1177, startPoint y: 588, endPoint x: 1295, endPoint y: 602, distance: 118.8
click at [1294, 602] on div ".deletable-edge-delete-btn { width: 20px; height: 20px; border: 0px solid #ffff…" at bounding box center [938, 433] width 1146 height 698
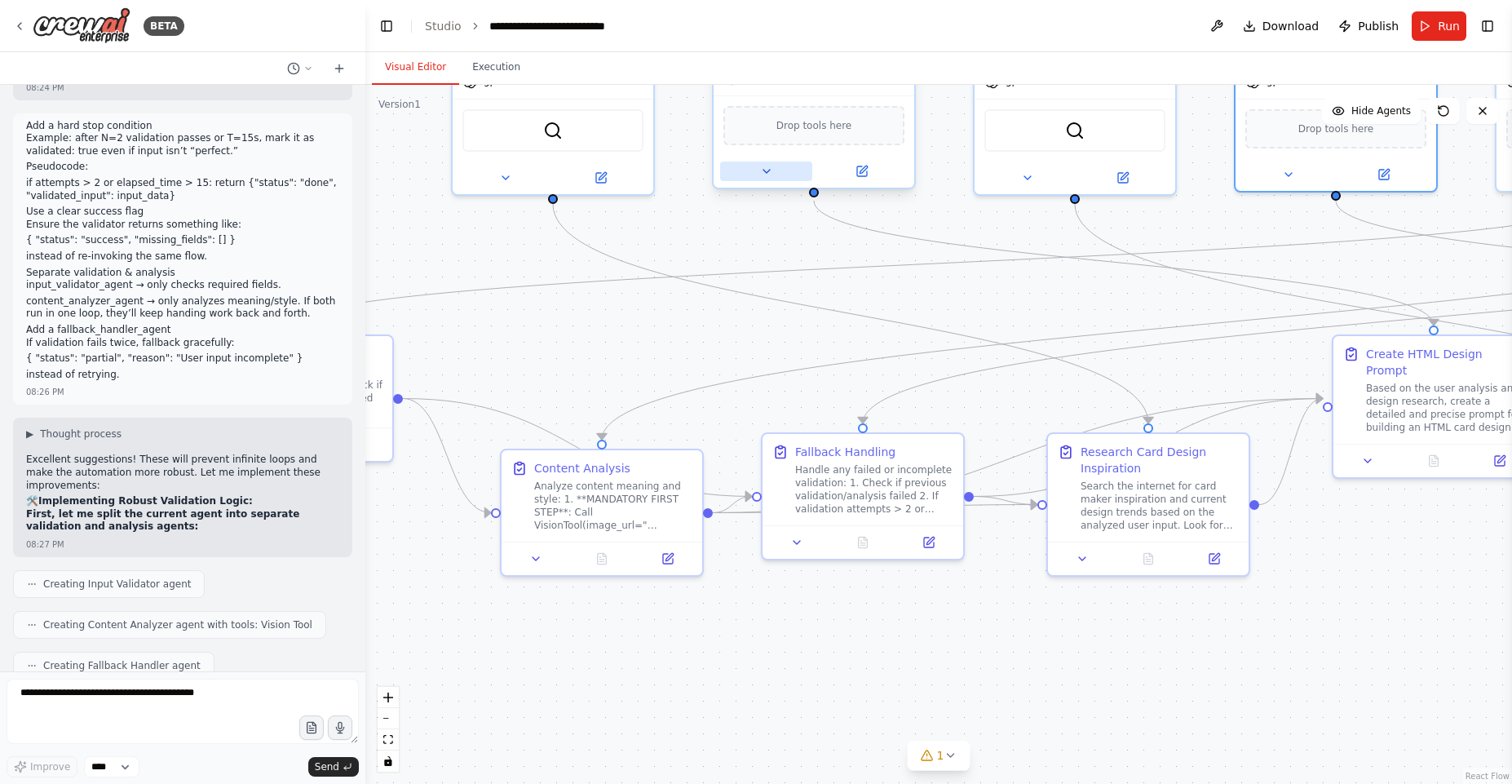
drag, startPoint x: 730, startPoint y: 205, endPoint x: 772, endPoint y: 270, distance: 77.4
click at [751, 314] on div ".deletable-edge-delete-btn { width: 20px; height: 20px; border: 0px solid #ffff…" at bounding box center [938, 433] width 1146 height 698
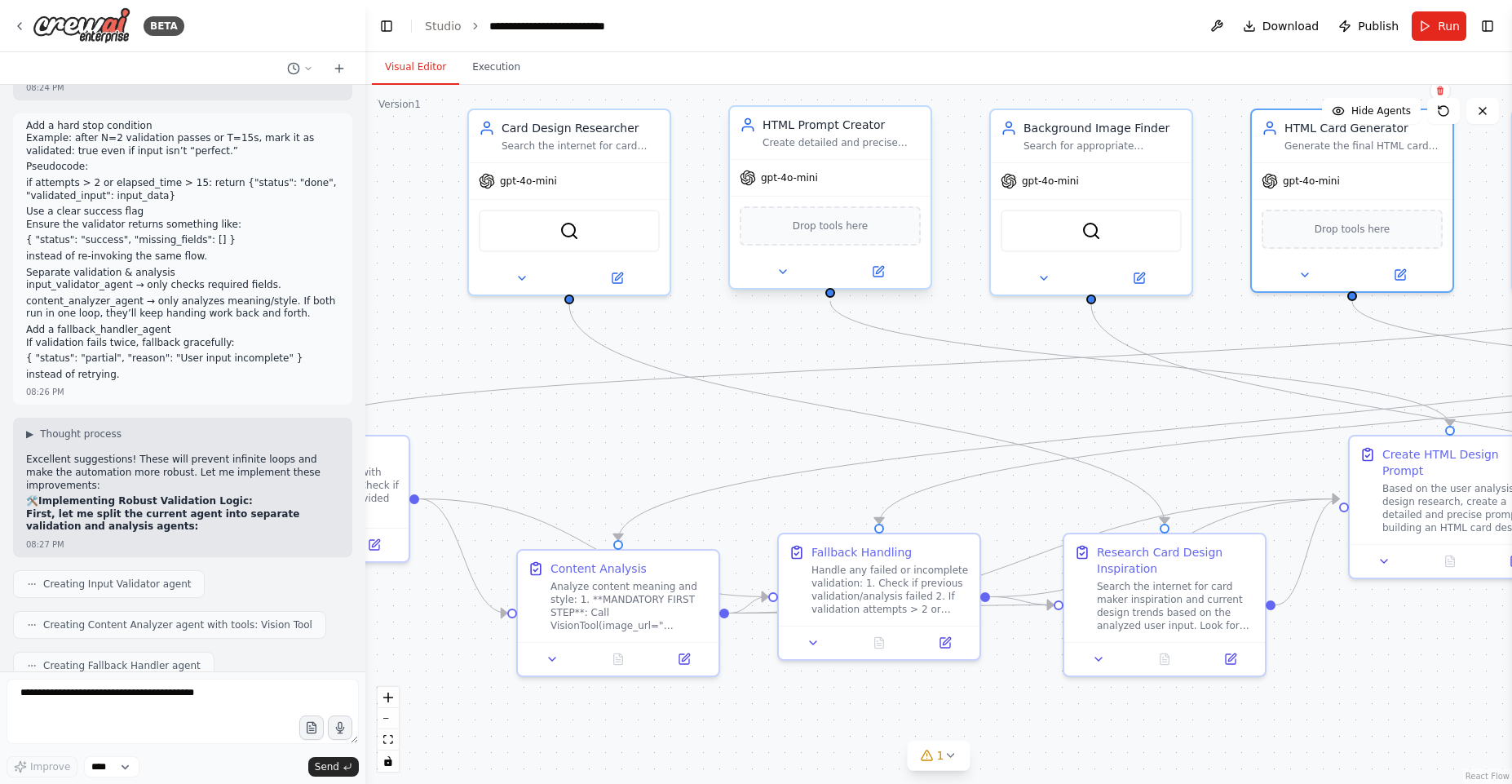
click at [794, 233] on span "Drop tools here" at bounding box center [831, 225] width 76 height 16
click at [852, 236] on div "Drop tools here" at bounding box center [830, 225] width 181 height 39
click at [772, 275] on button at bounding box center [782, 271] width 92 height 20
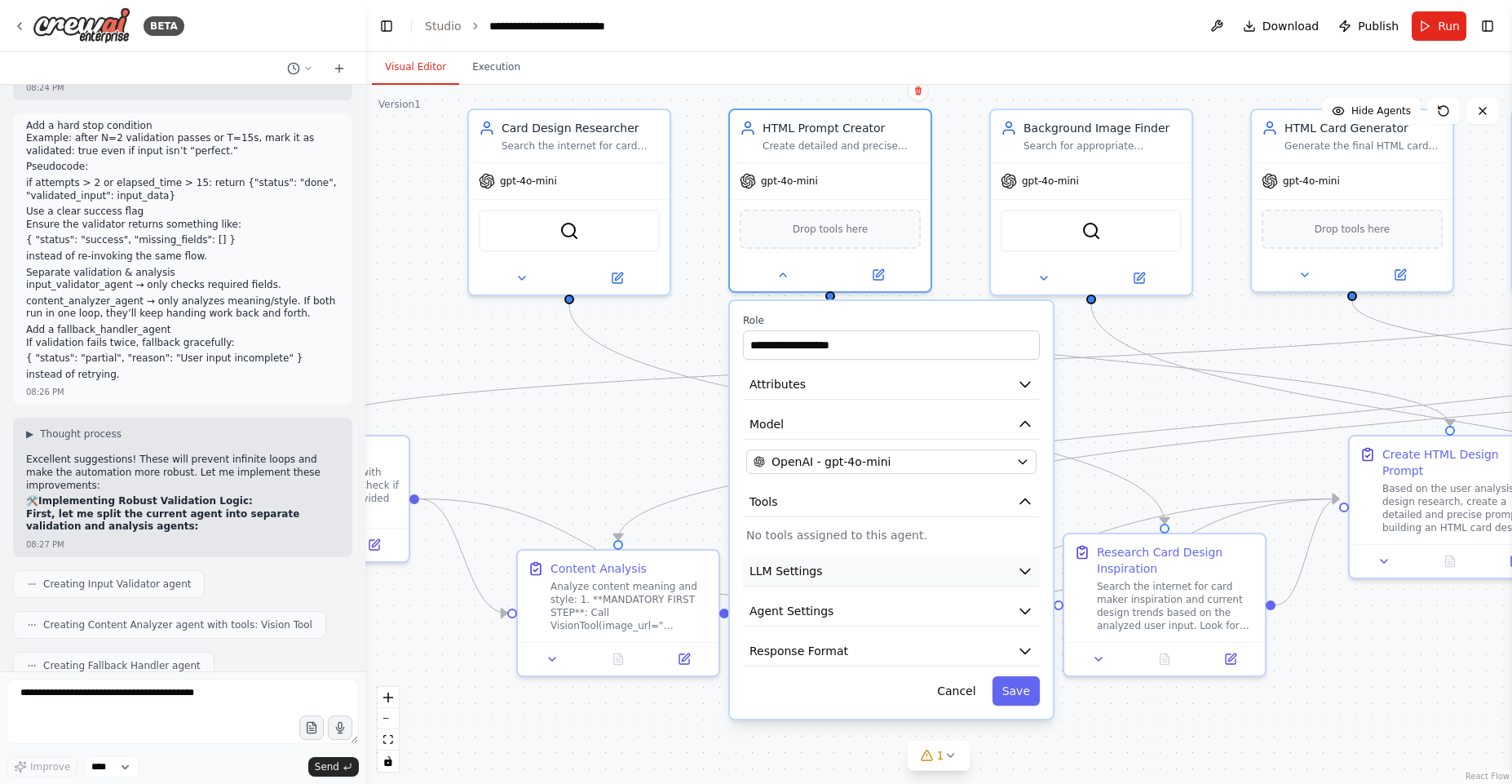
click at [834, 564] on button "LLM Settings" at bounding box center [891, 571] width 297 height 30
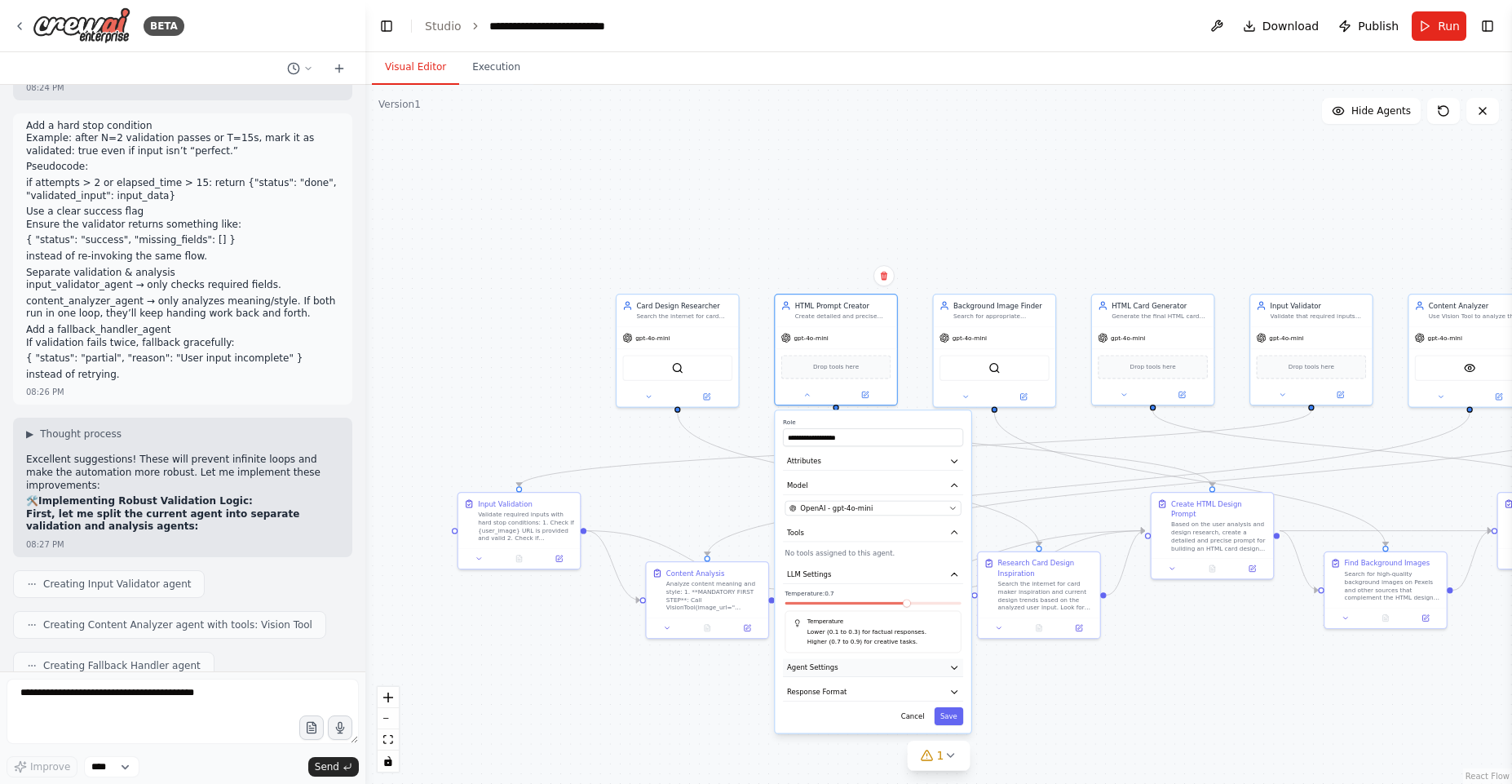
click at [847, 674] on button "Agent Settings" at bounding box center [873, 667] width 181 height 18
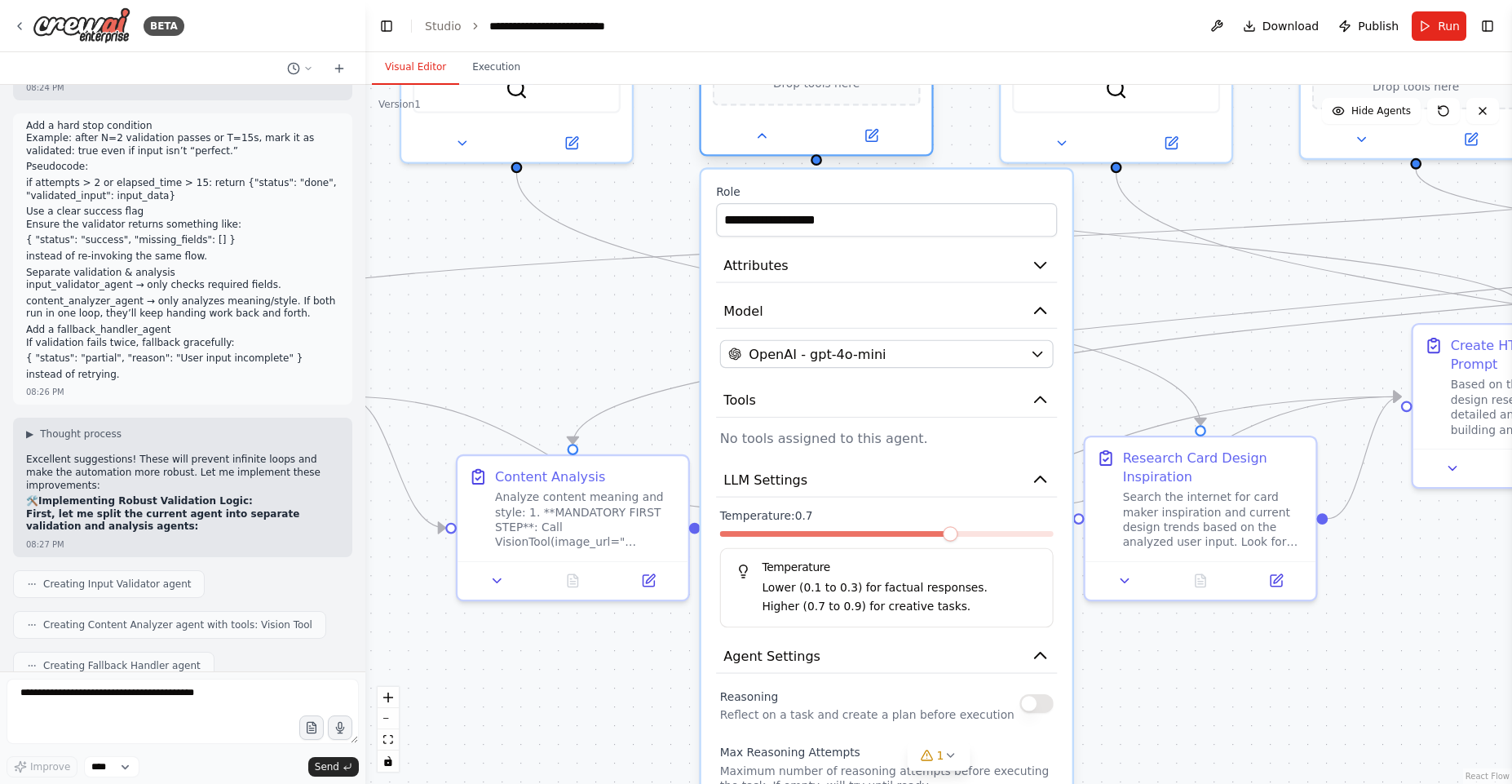
click at [828, 89] on span "Drop tools here" at bounding box center [815, 83] width 86 height 19
click at [804, 209] on input "**********" at bounding box center [886, 220] width 341 height 33
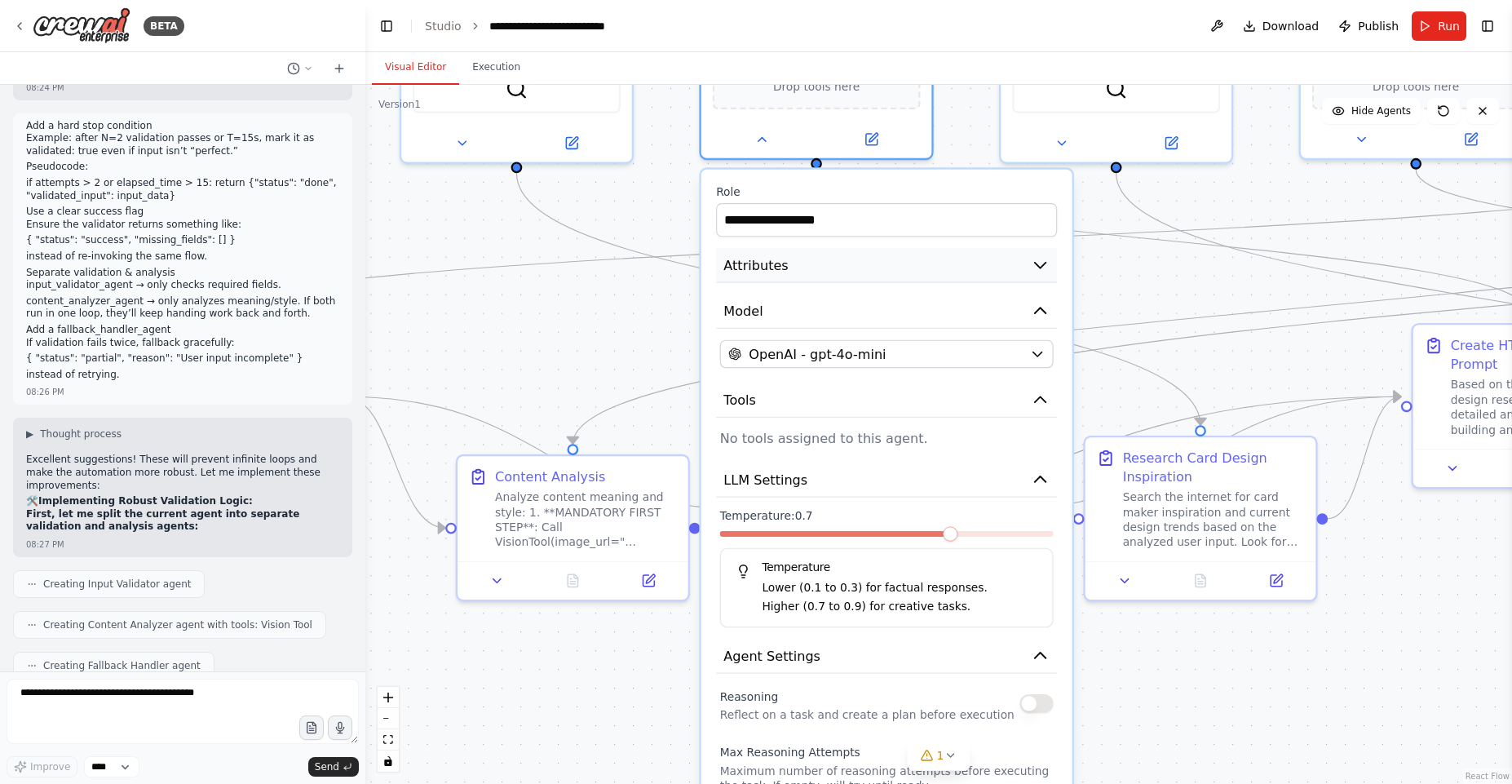
click at [802, 257] on button "Attributes" at bounding box center [886, 265] width 341 height 35
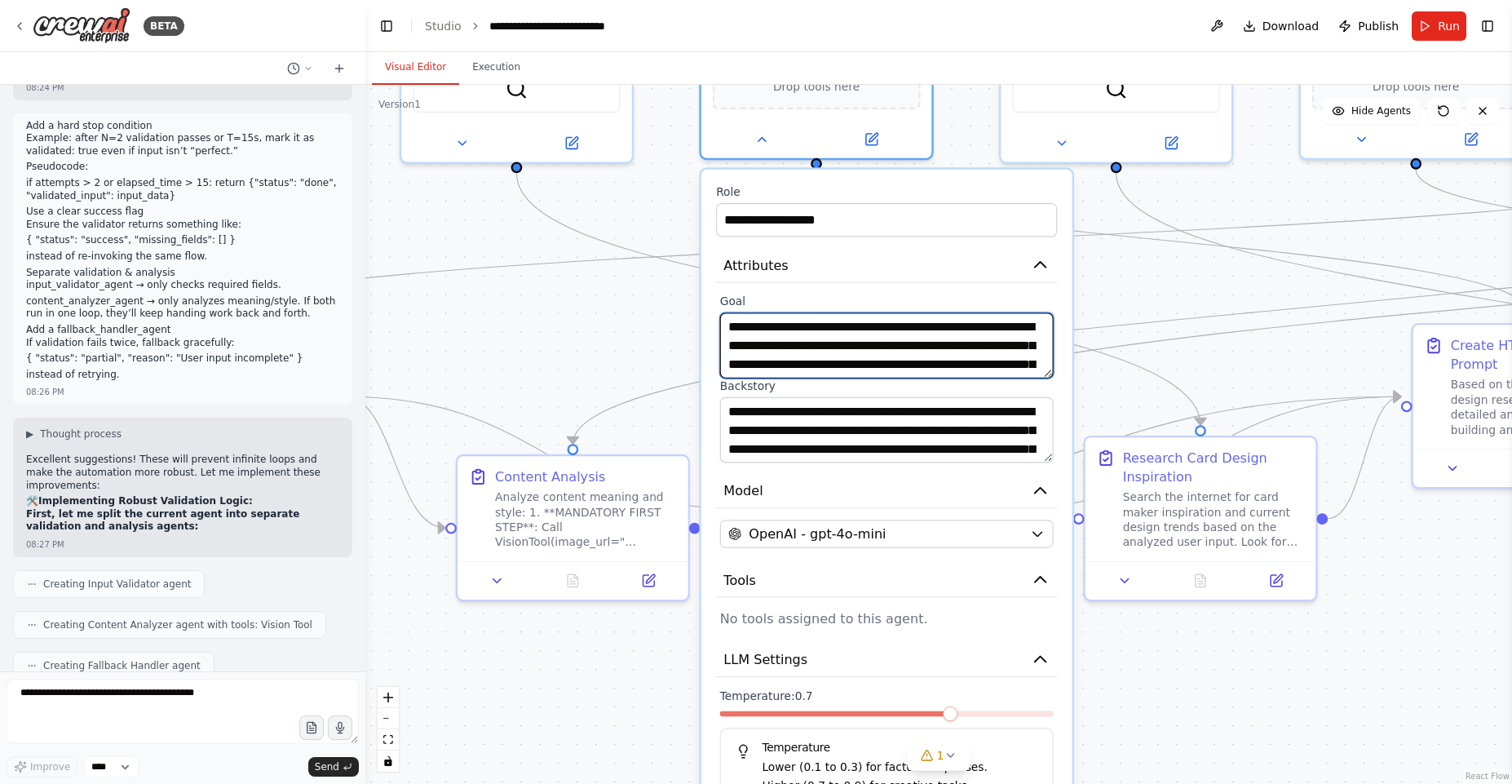
click at [797, 318] on textarea "**********" at bounding box center [887, 345] width 334 height 66
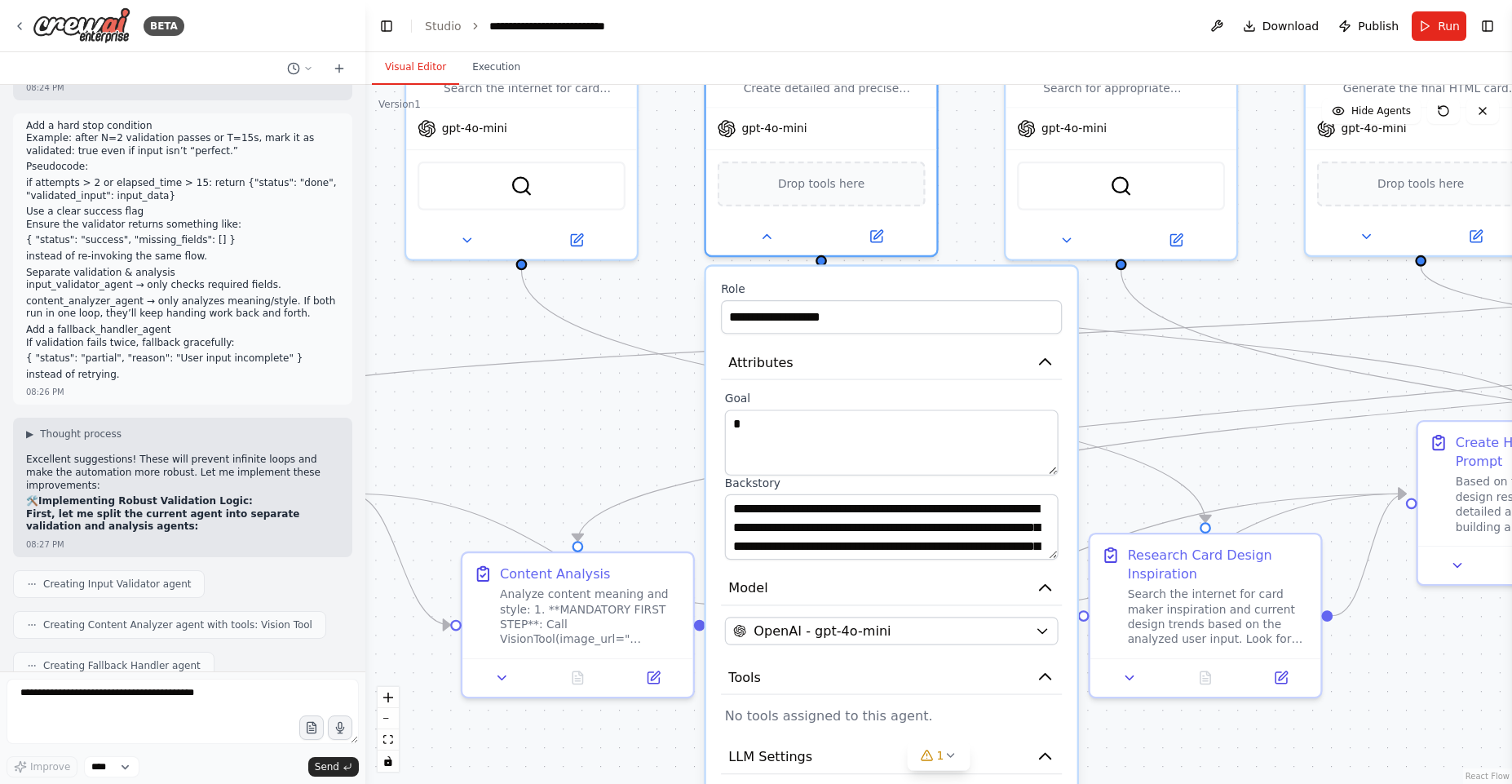
drag, startPoint x: 570, startPoint y: 285, endPoint x: 575, endPoint y: 382, distance: 97.1
click at [575, 382] on div ".deletable-edge-delete-btn { width: 20px; height: 20px; border: 0px solid #ffff…" at bounding box center [938, 433] width 1146 height 698
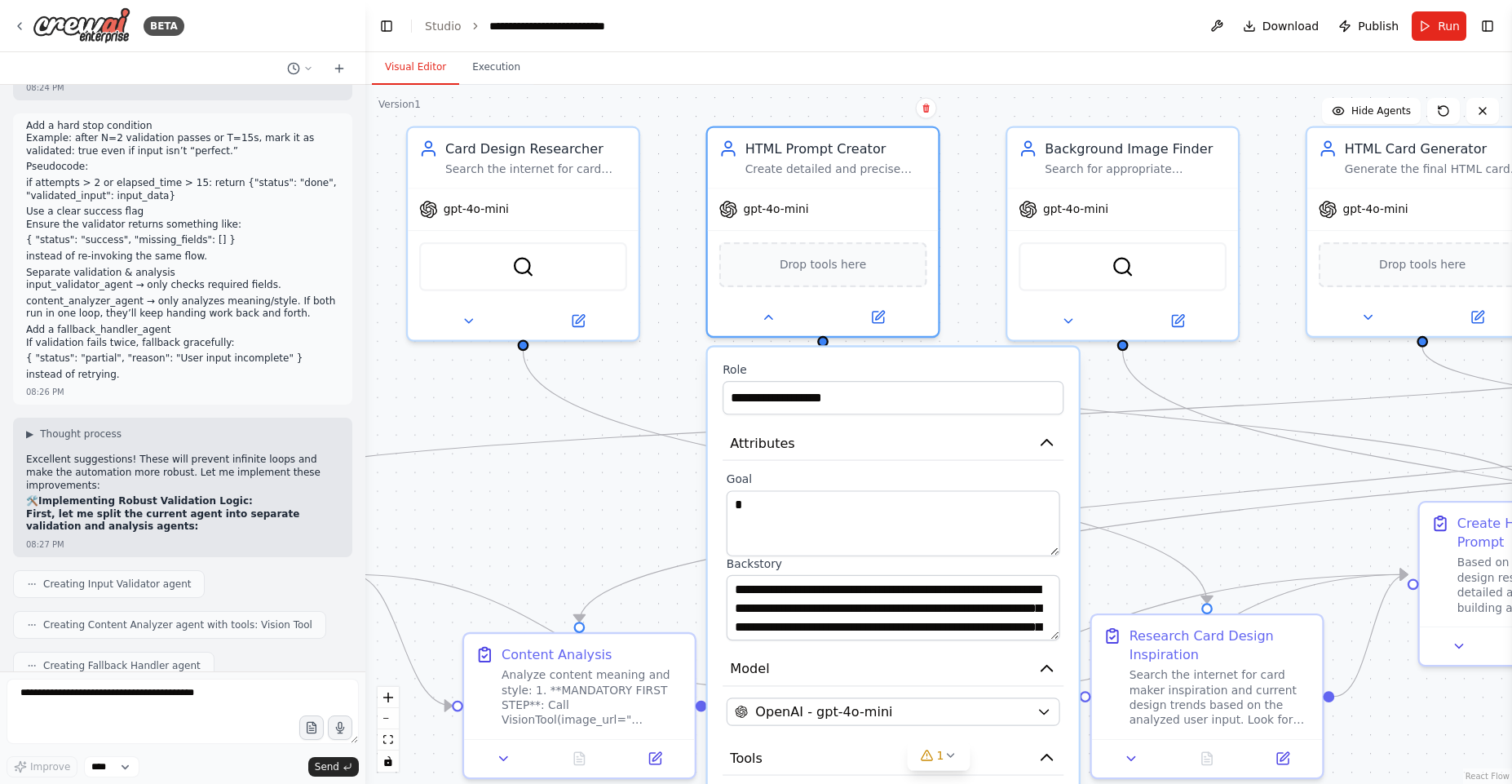
drag, startPoint x: 659, startPoint y: 194, endPoint x: 660, endPoint y: 275, distance: 81.0
click at [660, 275] on div ".deletable-edge-delete-btn { width: 20px; height: 20px; border: 0px solid #ffff…" at bounding box center [938, 433] width 1146 height 698
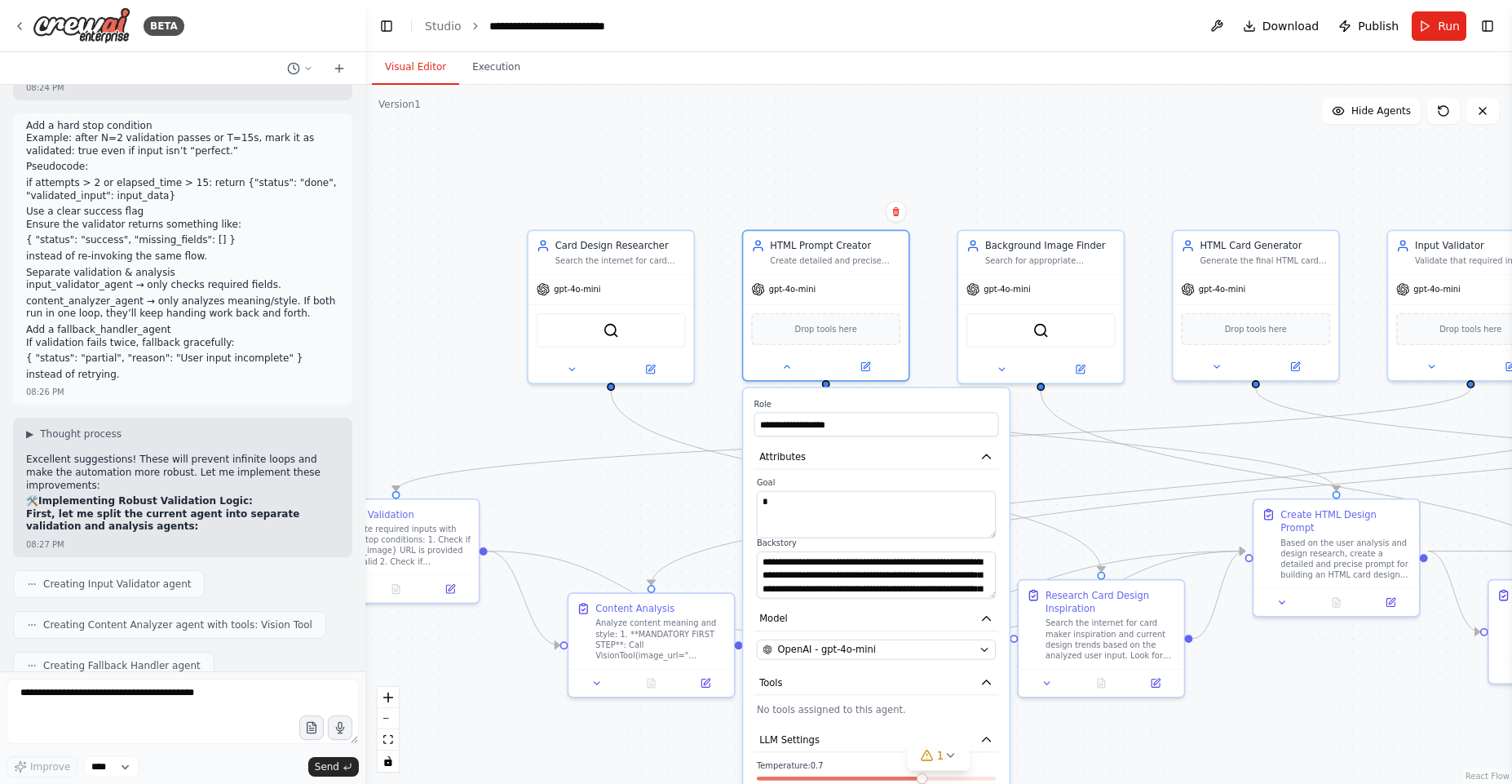
click at [897, 144] on div ".deletable-edge-delete-btn { width: 20px; height: 20px; border: 0px solid #ffff…" at bounding box center [938, 433] width 1146 height 698
click at [1308, 11] on button "Download" at bounding box center [1281, 26] width 89 height 29
drag, startPoint x: 1052, startPoint y: 106, endPoint x: 1060, endPoint y: 121, distance: 17.0
click at [1050, 105] on div ".deletable-edge-delete-btn { width: 20px; height: 20px; border: 0px solid #ffff…" at bounding box center [938, 433] width 1146 height 698
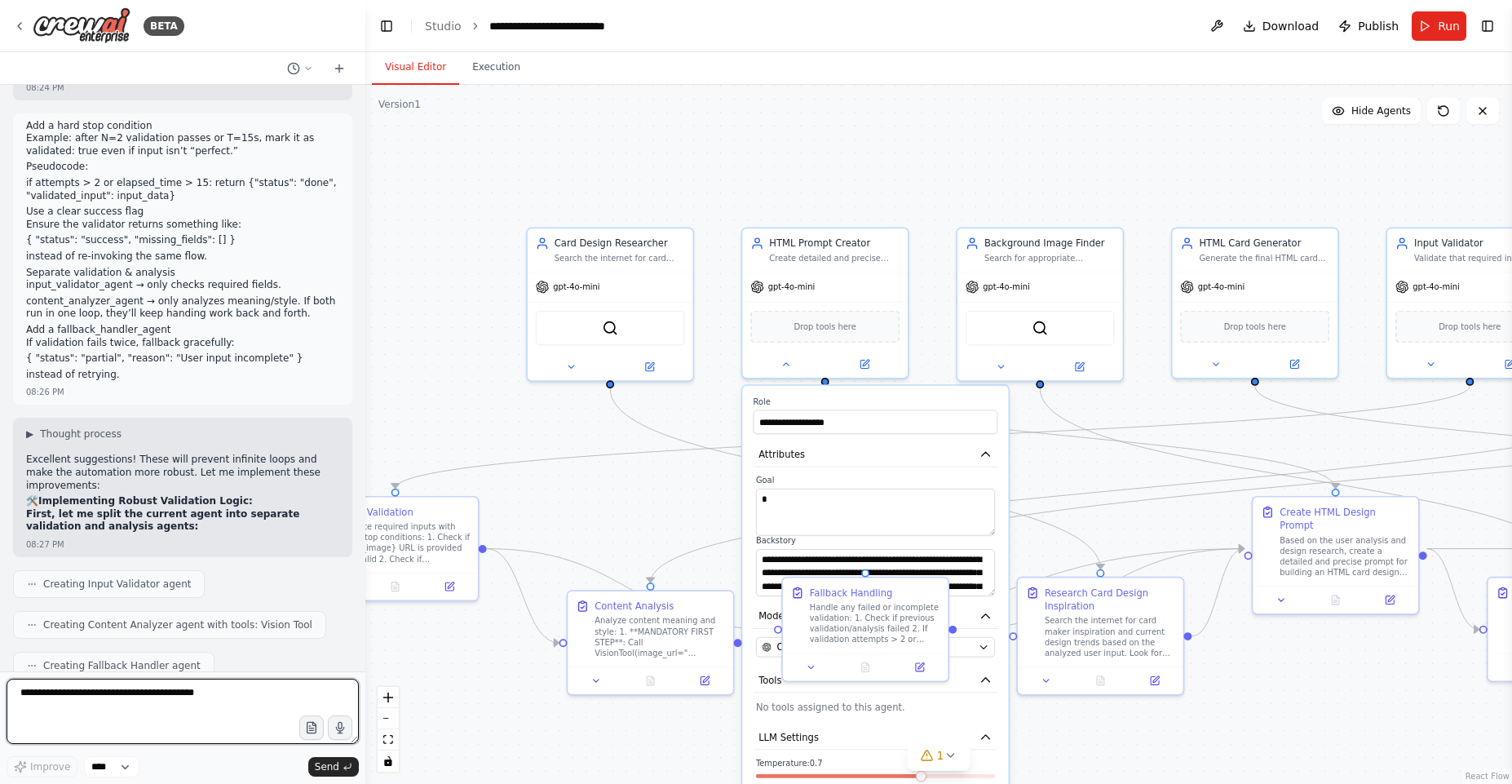
click at [117, 679] on textarea at bounding box center [182, 711] width 353 height 66
type textarea "*****"
